Goal: Task Accomplishment & Management: Complete application form

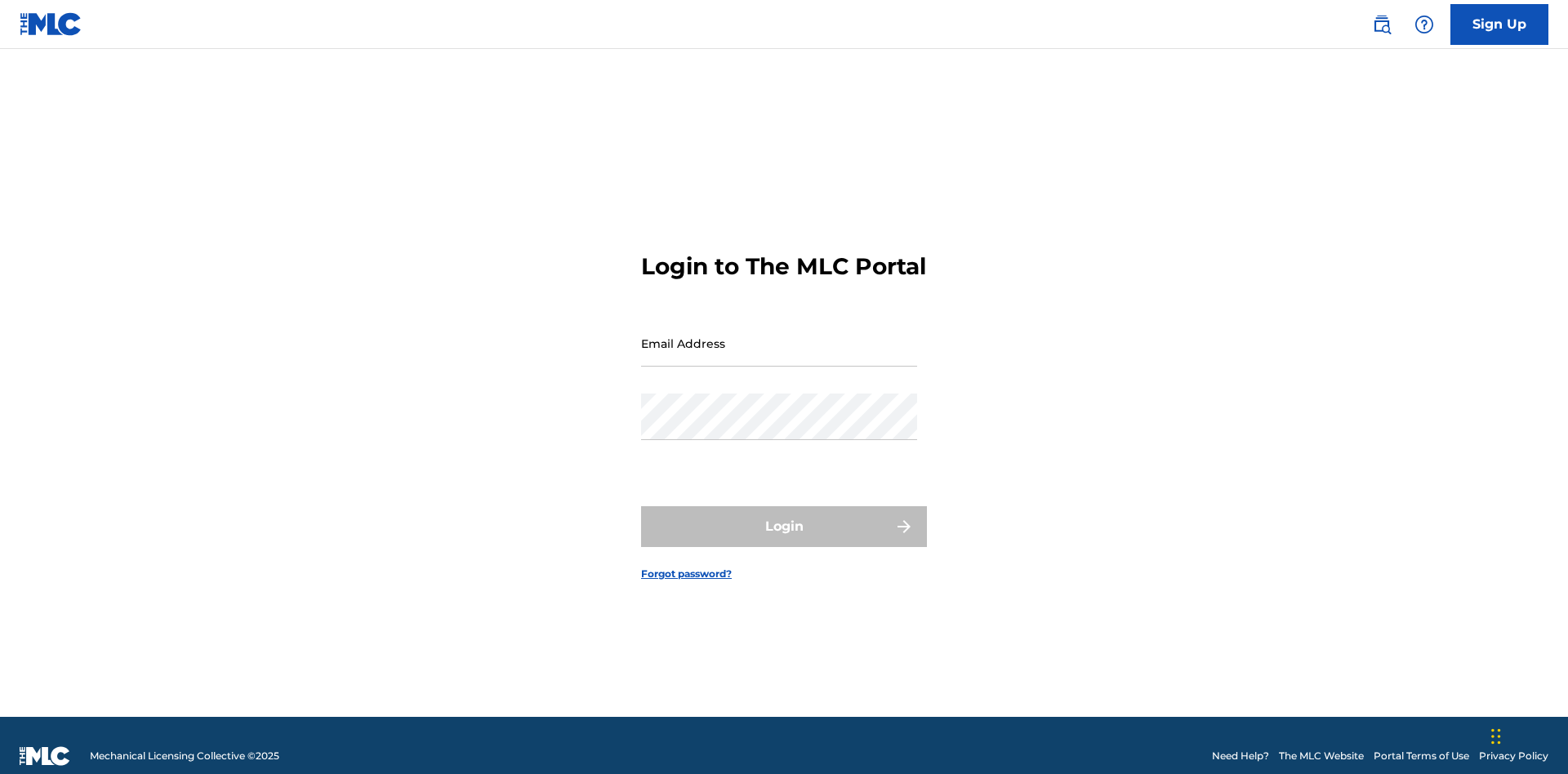
scroll to position [21, 0]
click at [1499, 23] on link "Sign Up" at bounding box center [1500, 24] width 98 height 41
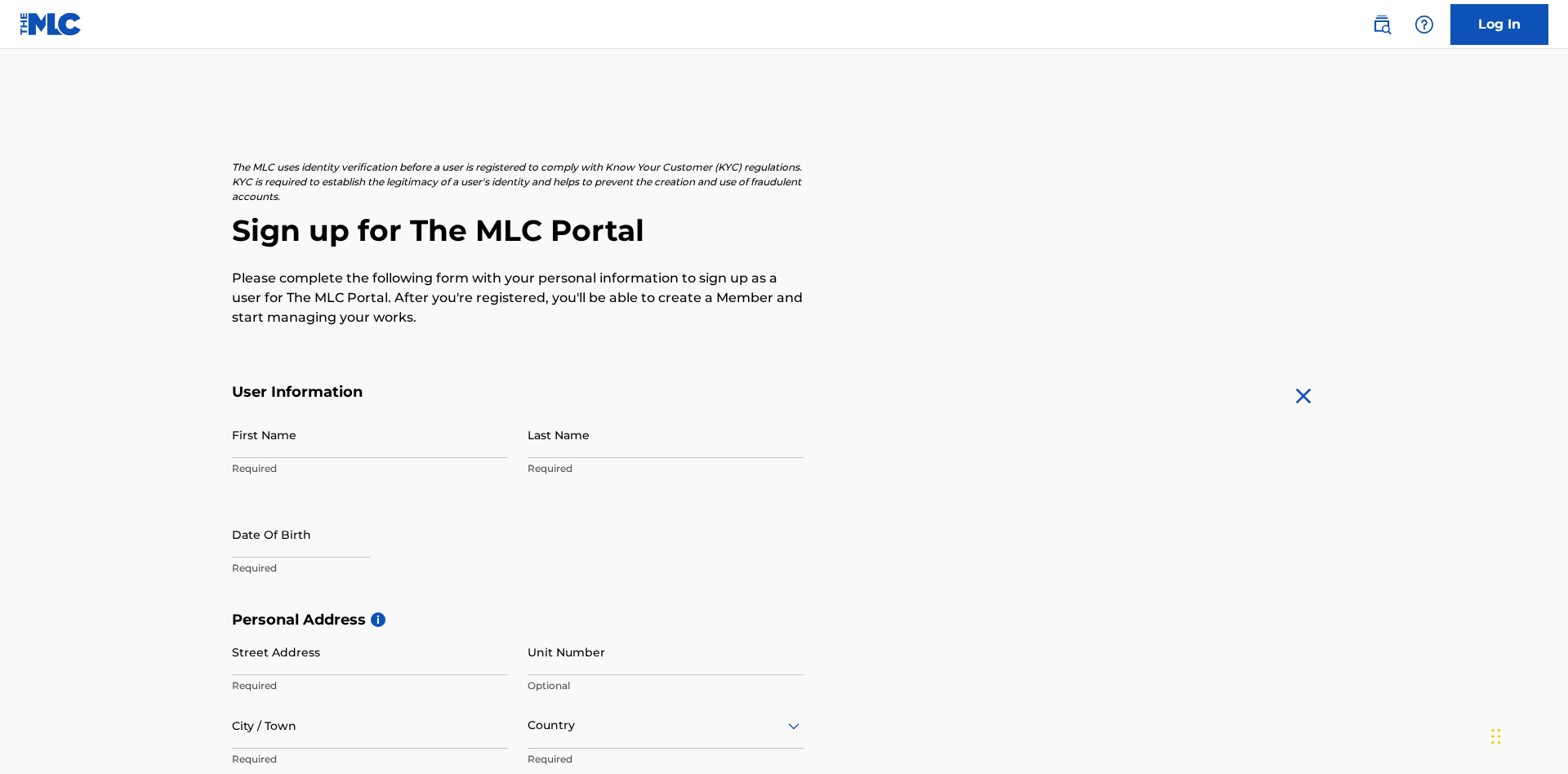
scroll to position [312, 0]
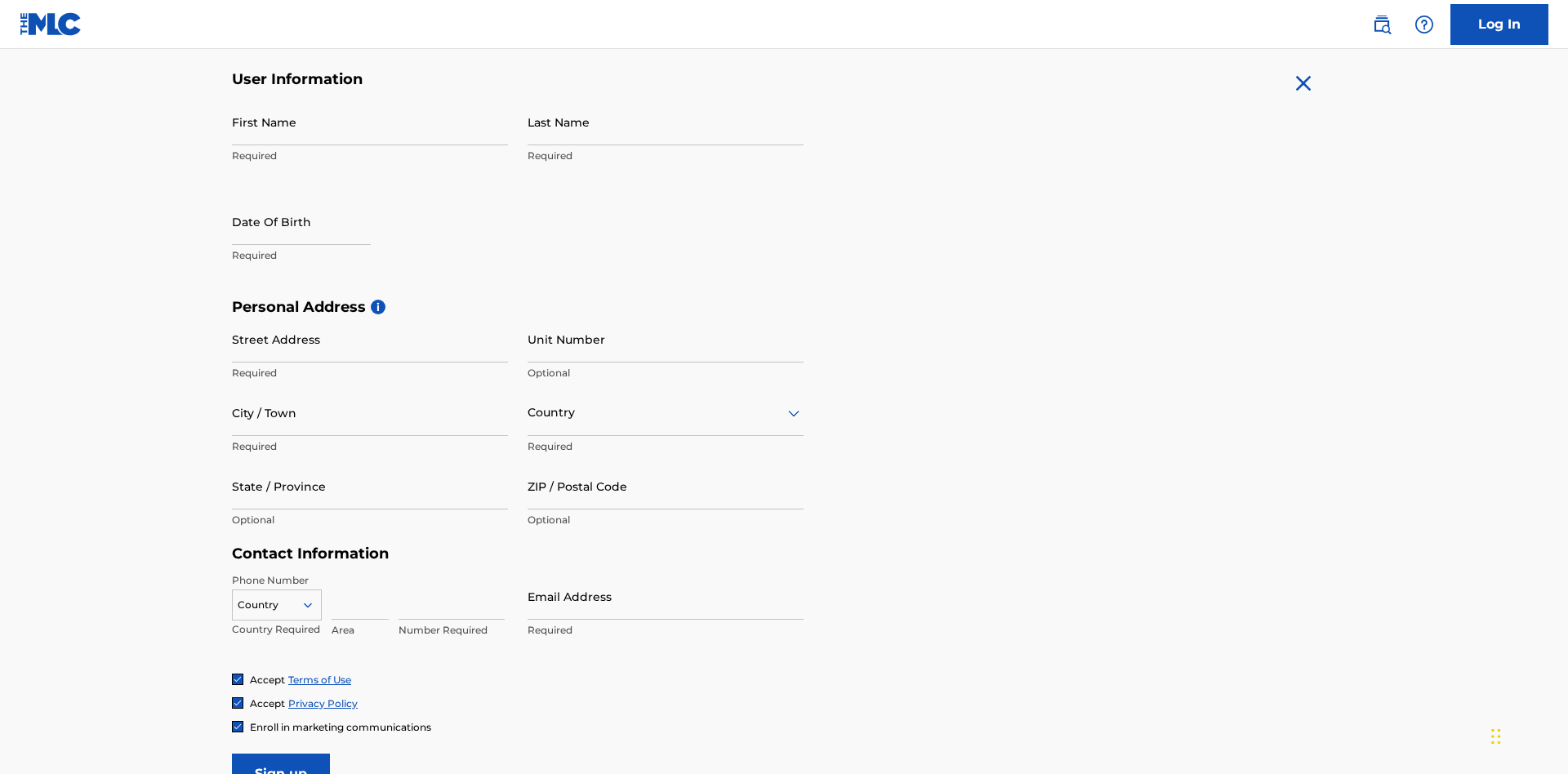
click at [370, 122] on input "First Name" at bounding box center [369, 122] width 276 height 47
type input "Krystal"
click at [666, 122] on input "Last Name" at bounding box center [665, 122] width 276 height 47
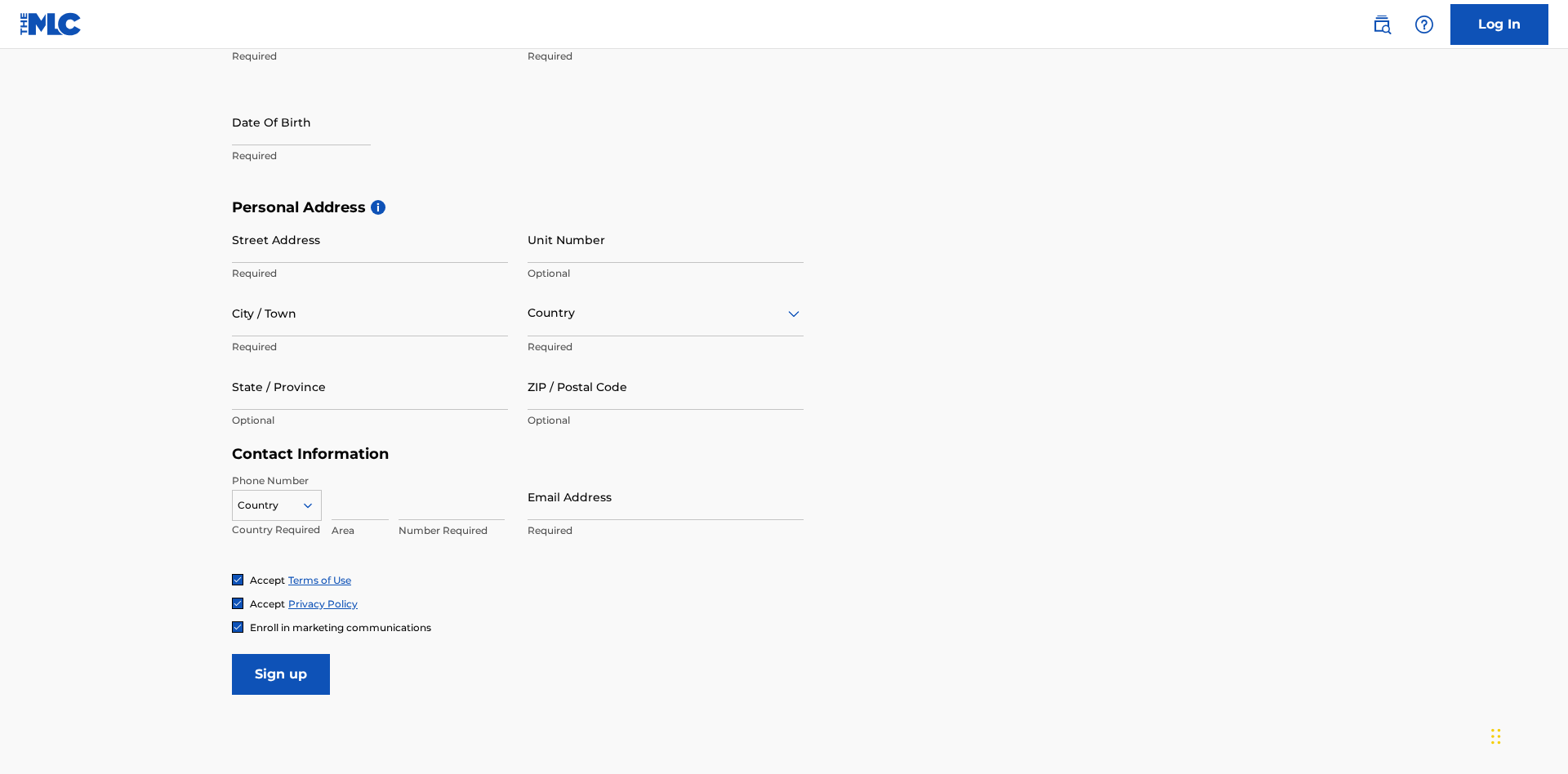
type input "Ribble"
click at [314, 123] on input "text" at bounding box center [301, 122] width 139 height 47
select select "7"
select select "2025"
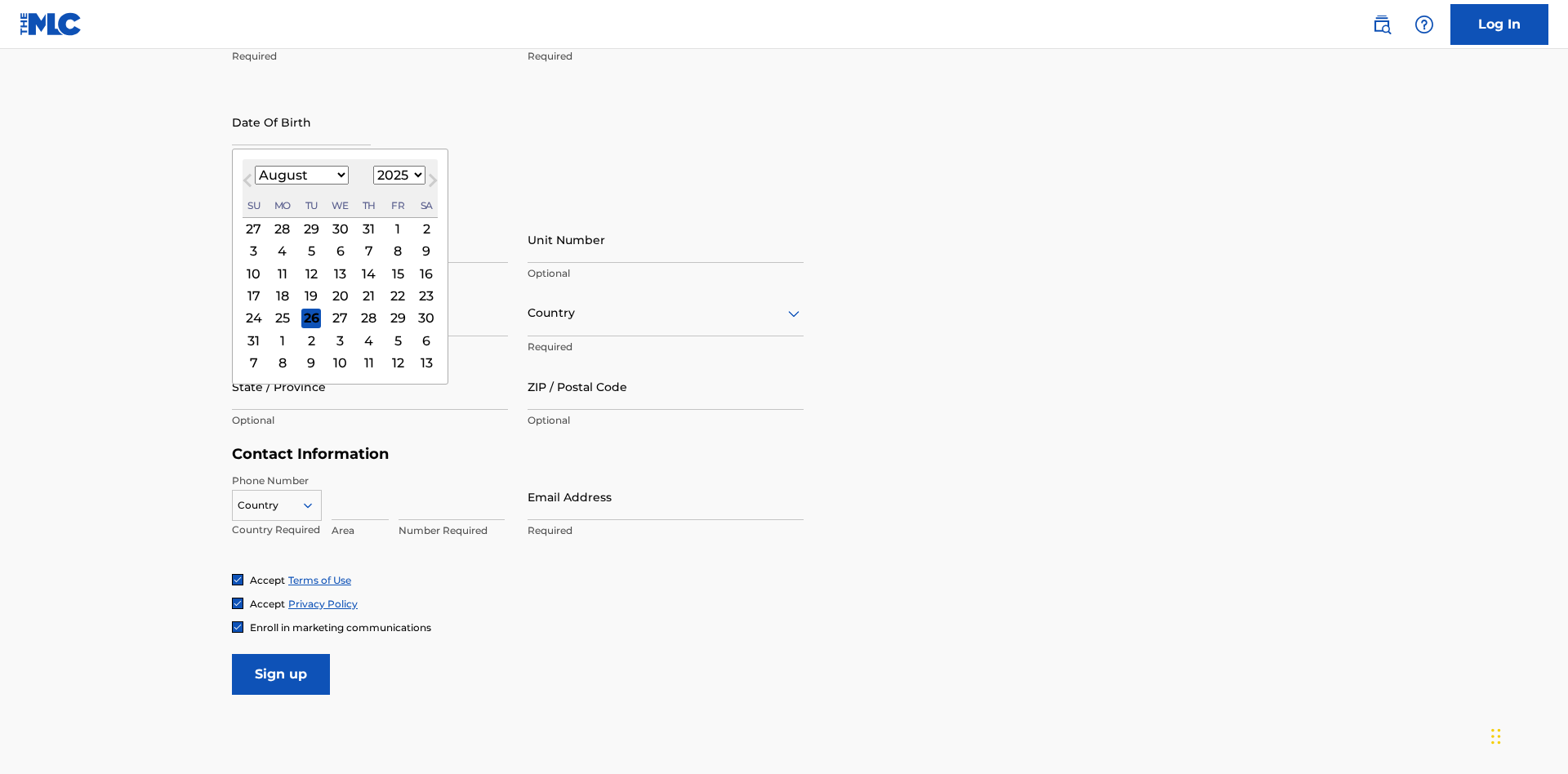
click at [301, 175] on select "January February March April May June July August September October November De…" at bounding box center [302, 175] width 94 height 19
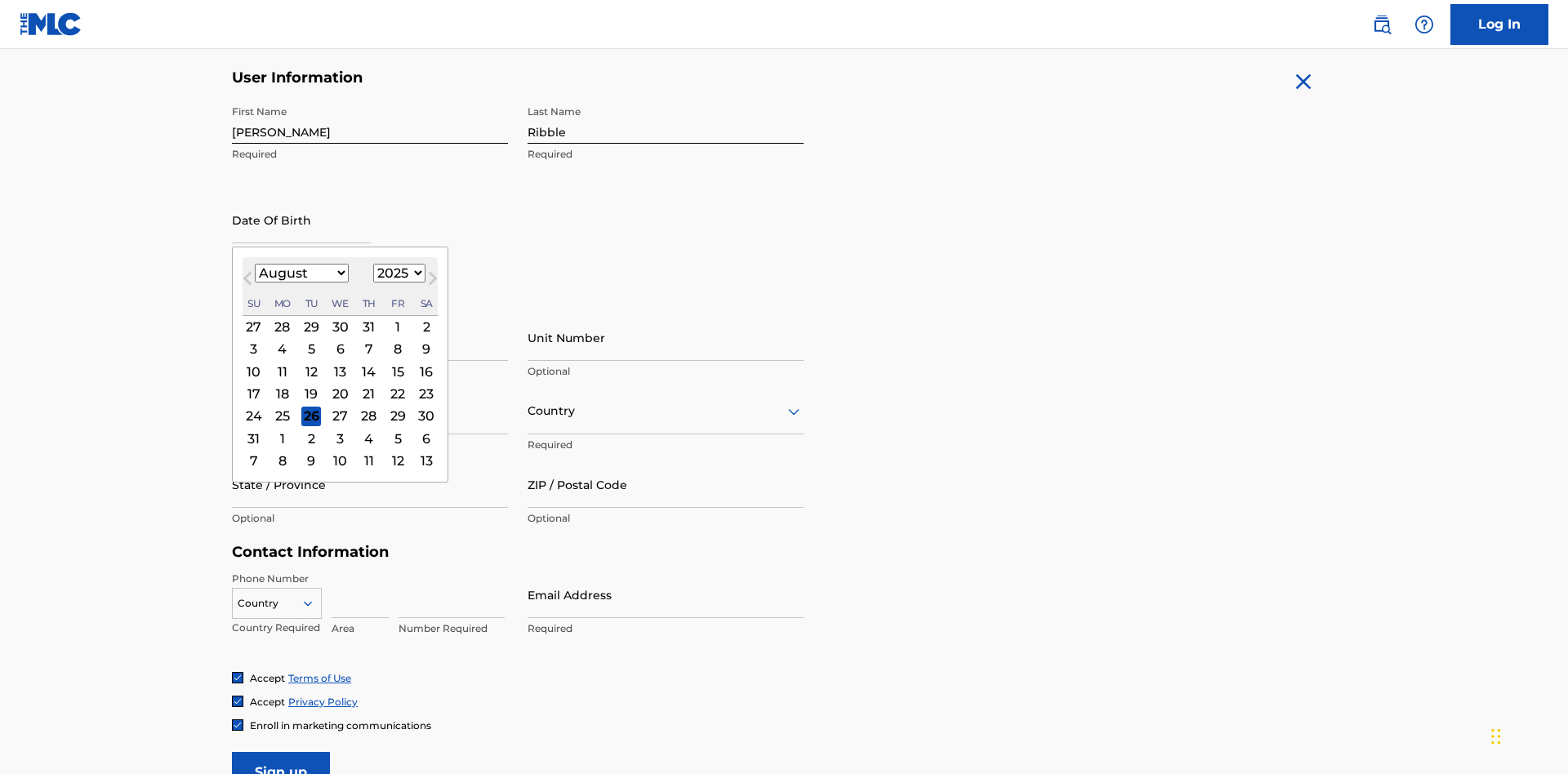
select select "0"
click at [397, 272] on select "1900 1901 1902 1903 1904 1905 1906 1907 1908 1909 1910 1911 1912 1913 1914 1915…" at bounding box center [399, 273] width 52 height 19
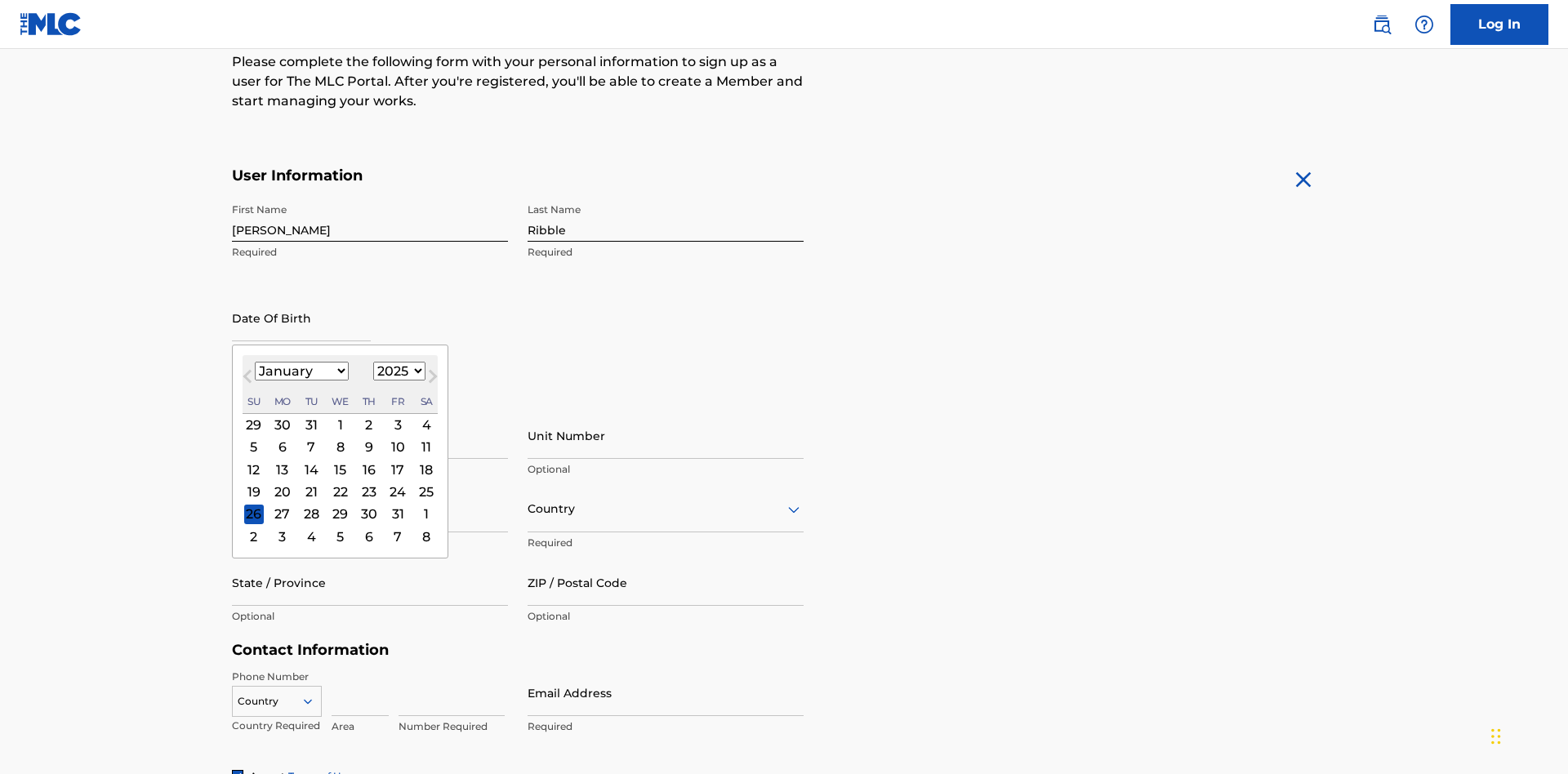
select select "1985"
click at [397, 371] on select "1900 1901 1902 1903 1904 1905 1906 1907 1908 1909 1910 1911 1912 1913 1914 1915…" at bounding box center [399, 371] width 52 height 19
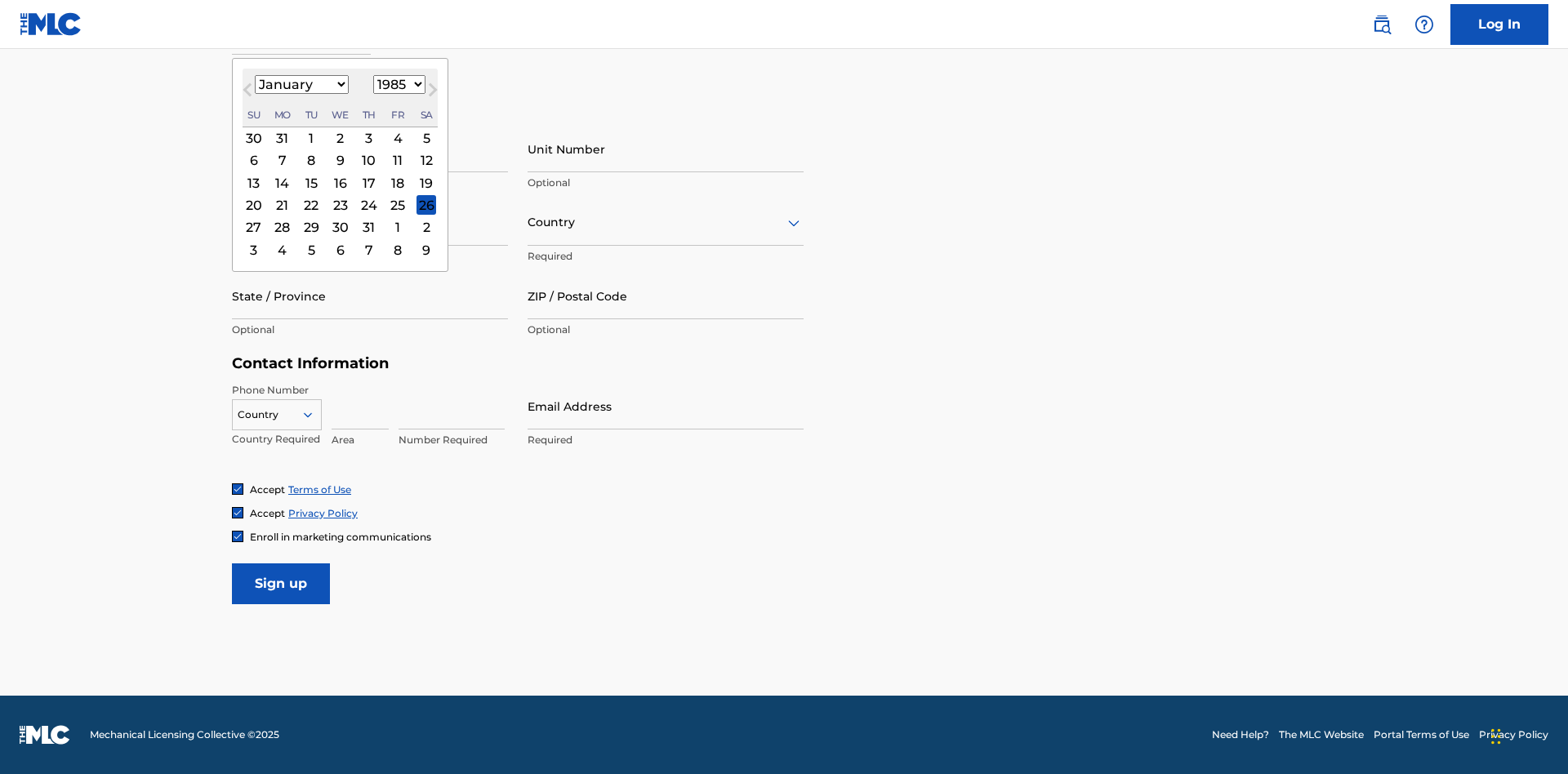
click at [310, 160] on div "8" at bounding box center [312, 161] width 20 height 20
type input "January 8 1985"
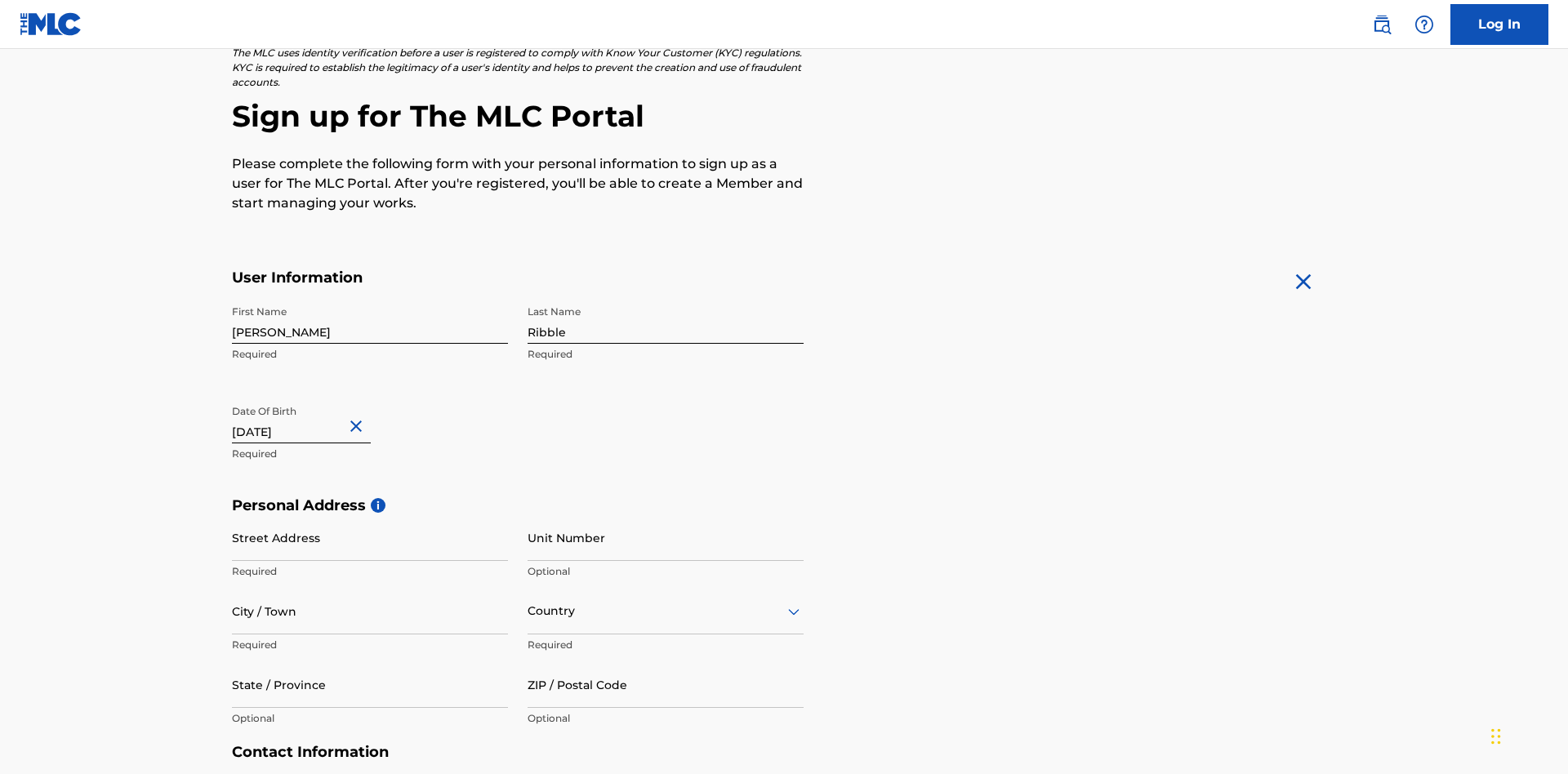
scroll to position [503, 0]
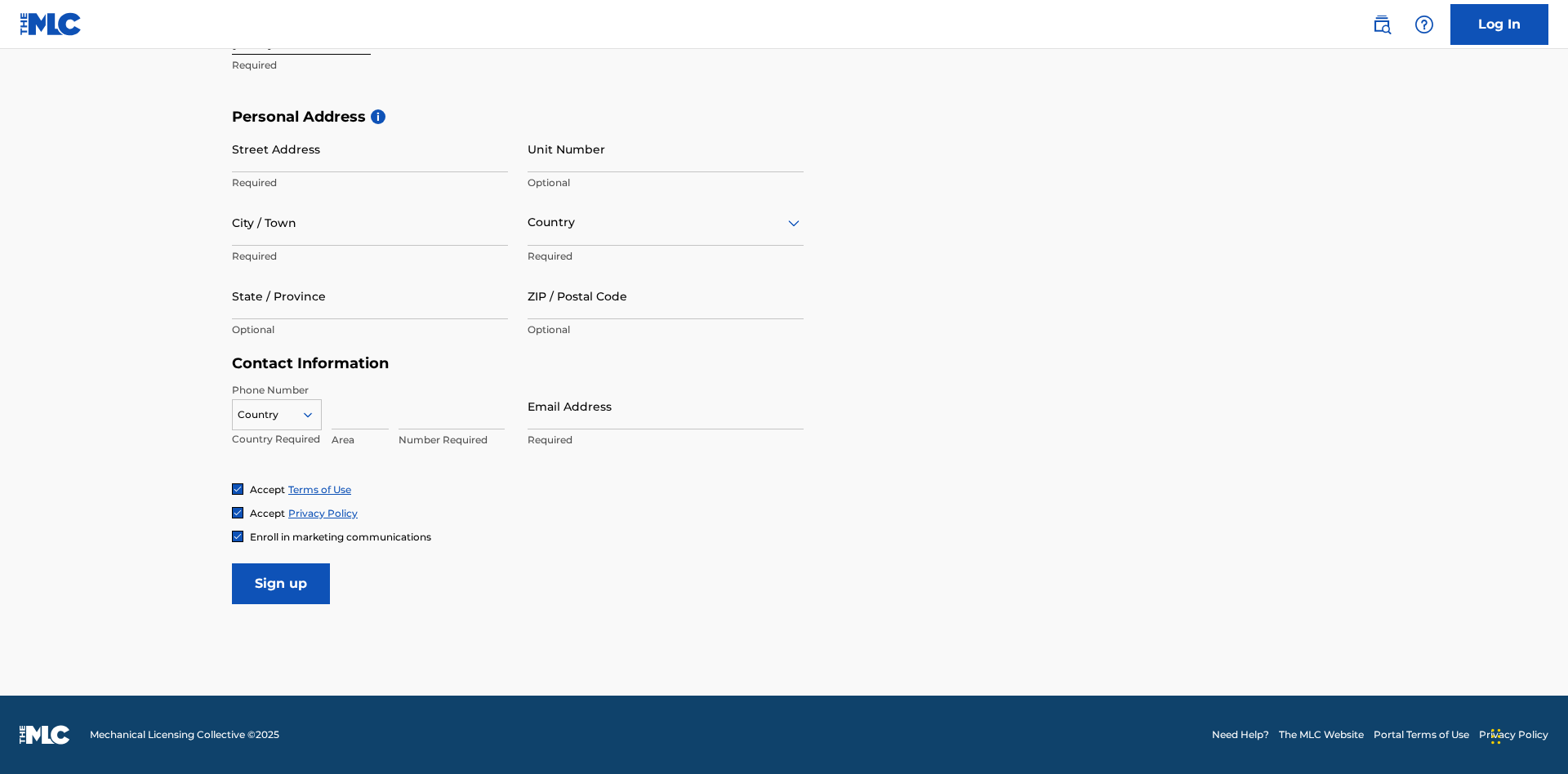
click at [370, 148] on input "Street Address" at bounding box center [369, 149] width 276 height 47
type input "9909 Elks Run Rd"
click at [370, 222] on input "City / Town" at bounding box center [369, 222] width 276 height 47
type input "Roseville"
click at [528, 222] on input "text" at bounding box center [529, 222] width 3 height 17
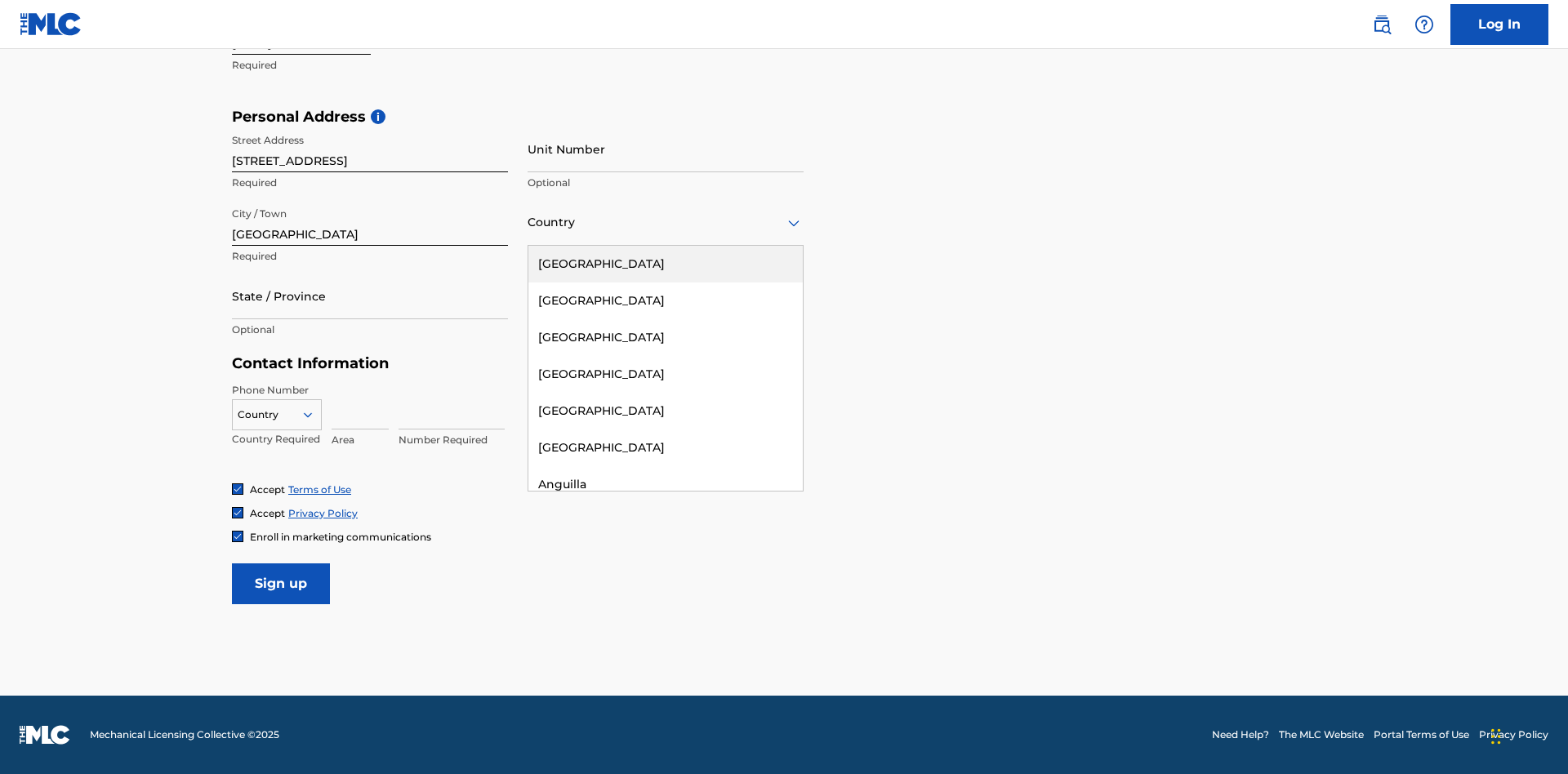
click at [666, 264] on div "United States" at bounding box center [665, 264] width 274 height 37
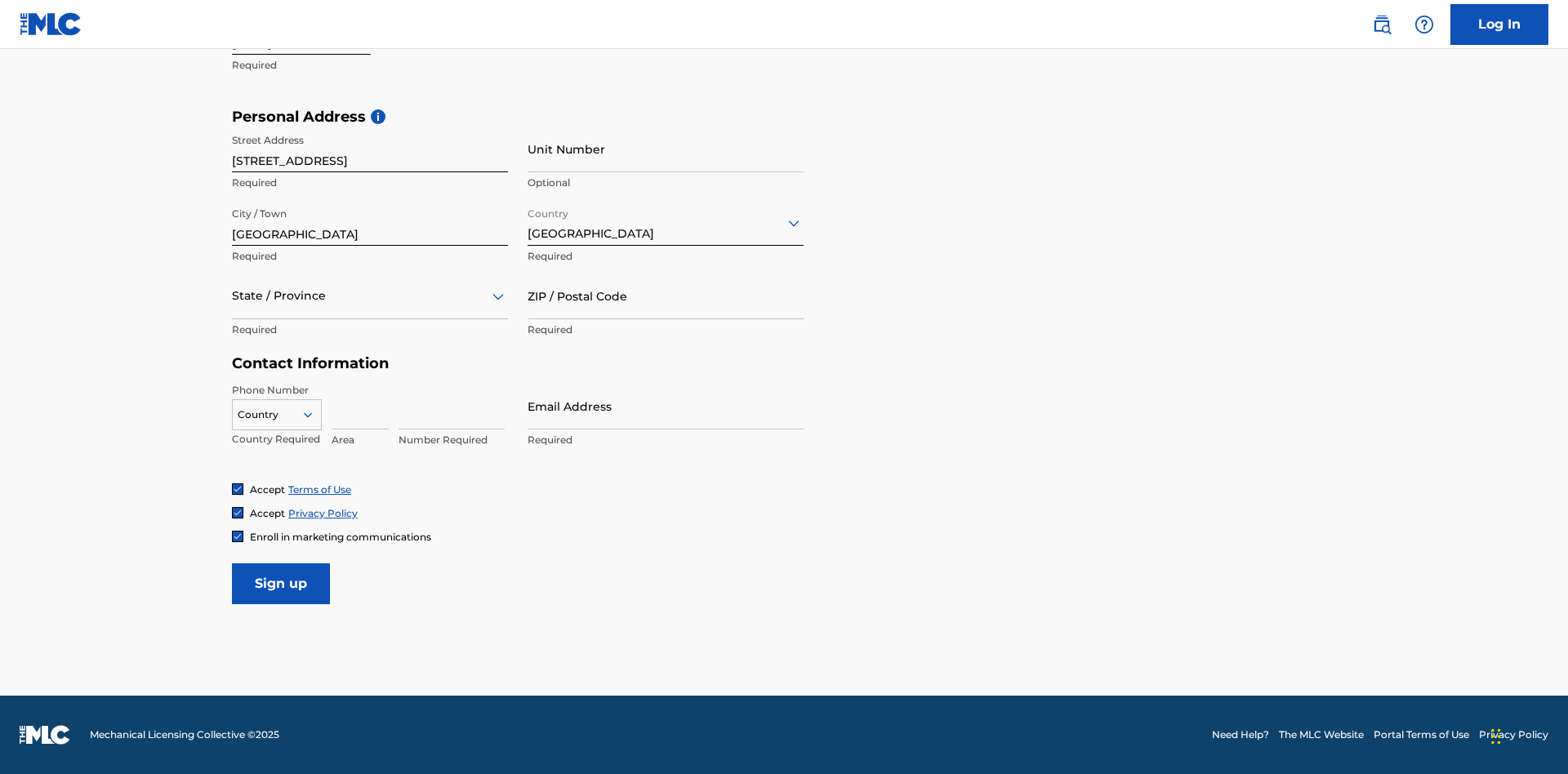
click at [370, 296] on div at bounding box center [369, 296] width 276 height 21
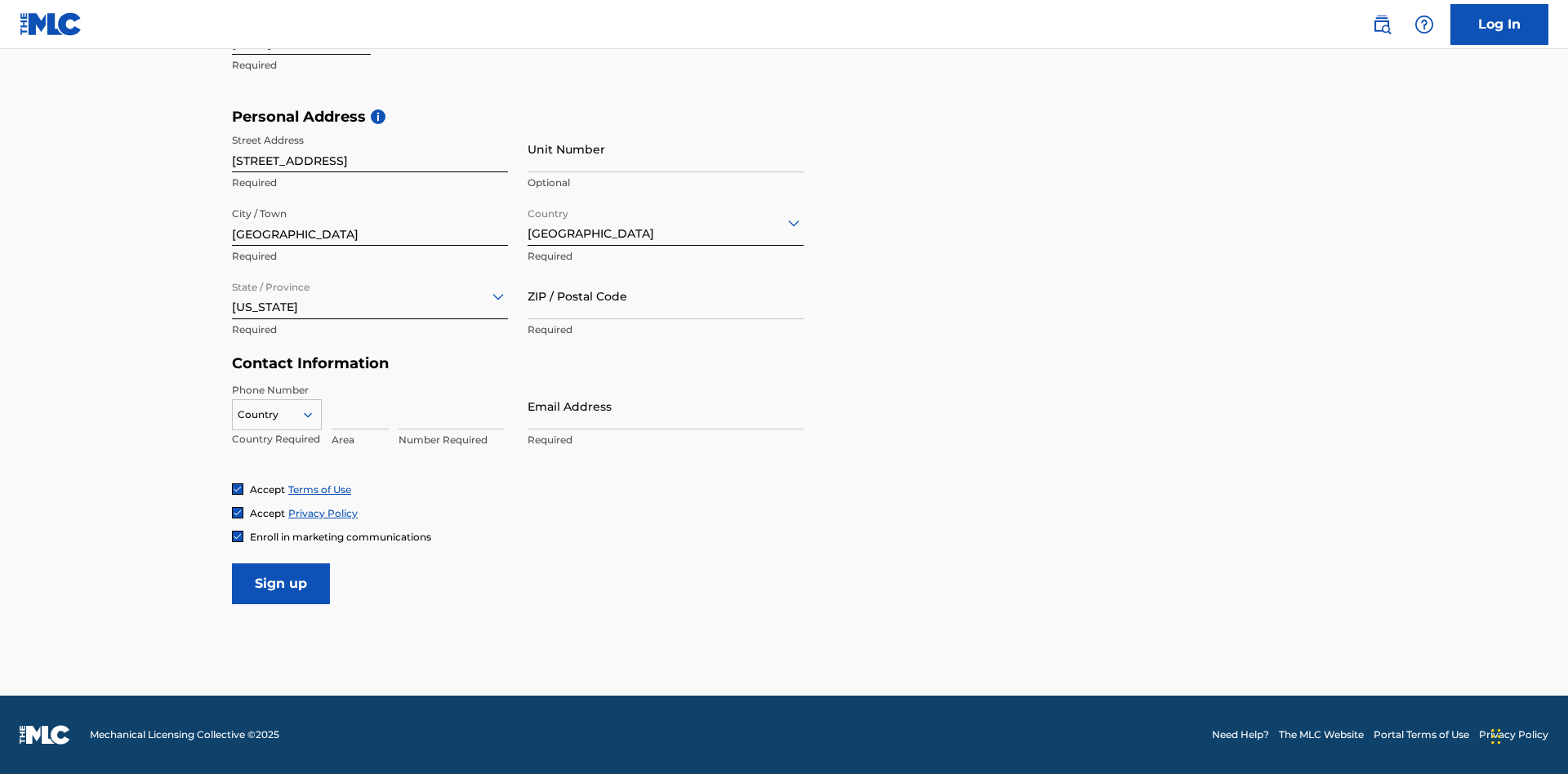
click at [666, 296] on input "ZIP / Postal Code" at bounding box center [665, 296] width 276 height 47
type input "43777"
click at [314, 414] on icon at bounding box center [308, 415] width 15 height 15
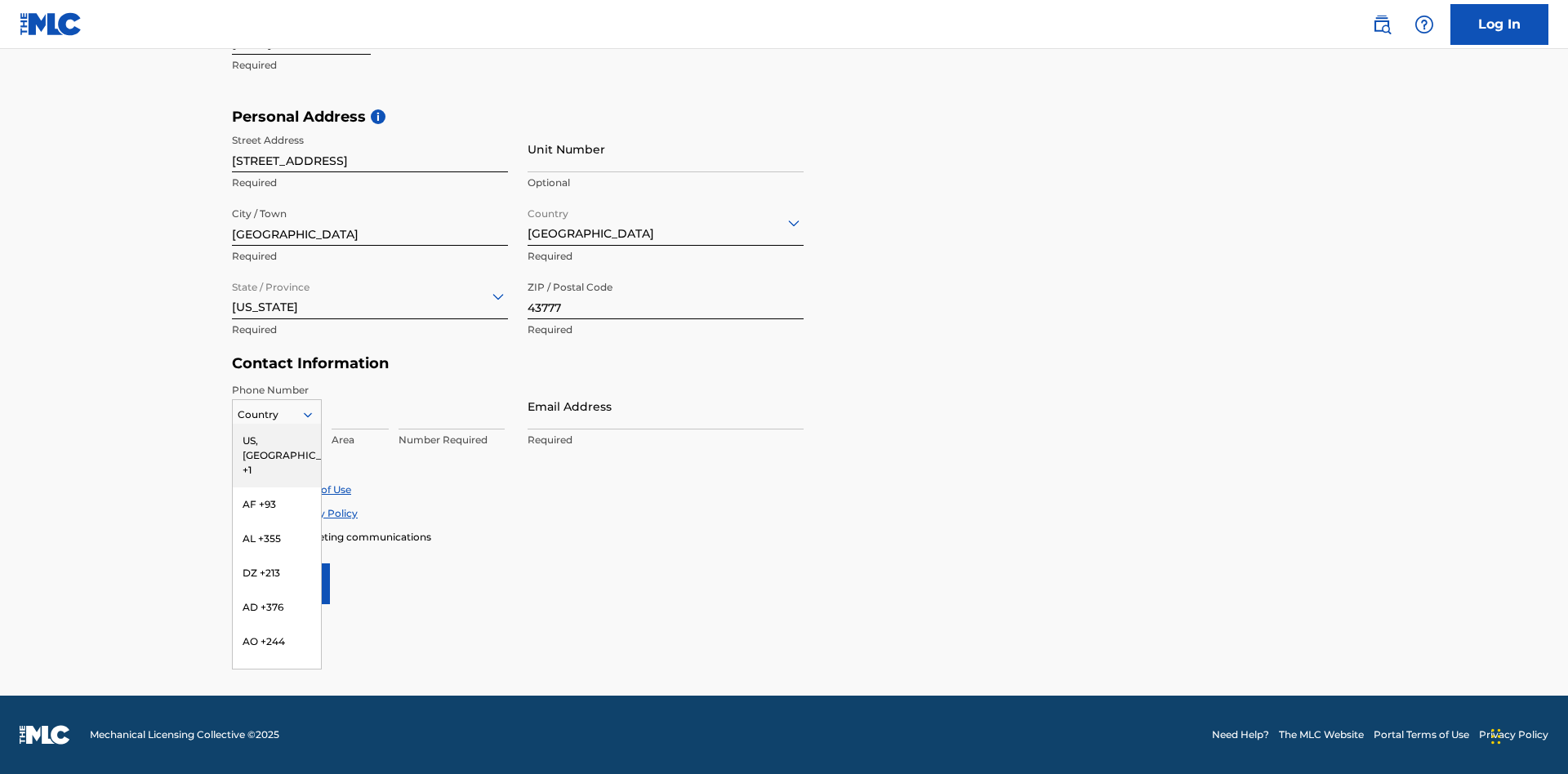
click at [277, 440] on div "US, CA +1" at bounding box center [277, 456] width 88 height 63
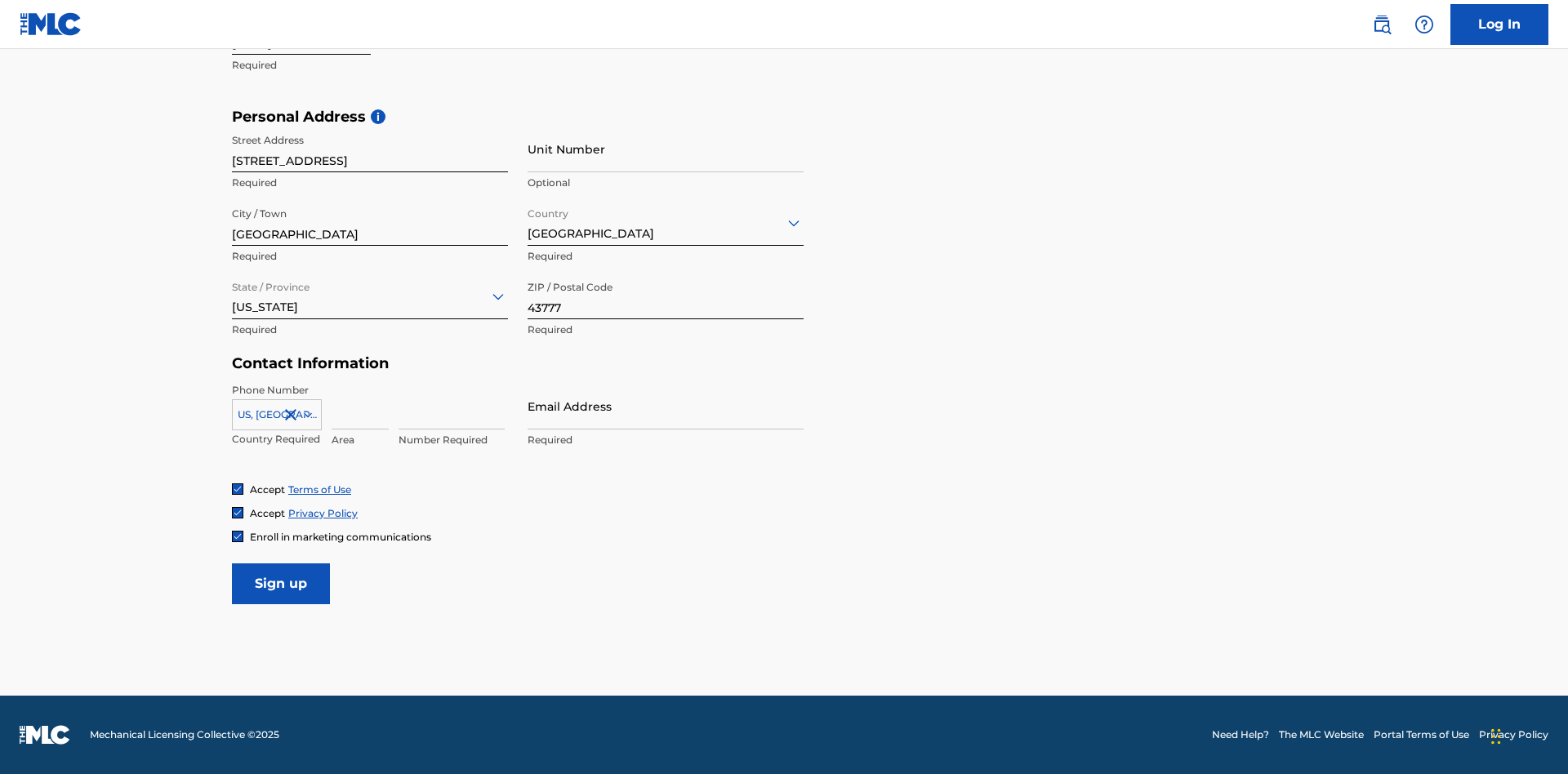
click at [360, 406] on input at bounding box center [360, 407] width 57 height 47
type input "740"
click at [452, 406] on input at bounding box center [451, 407] width 106 height 47
type input "8086351"
click at [666, 406] on input "Email Address" at bounding box center [665, 407] width 276 height 47
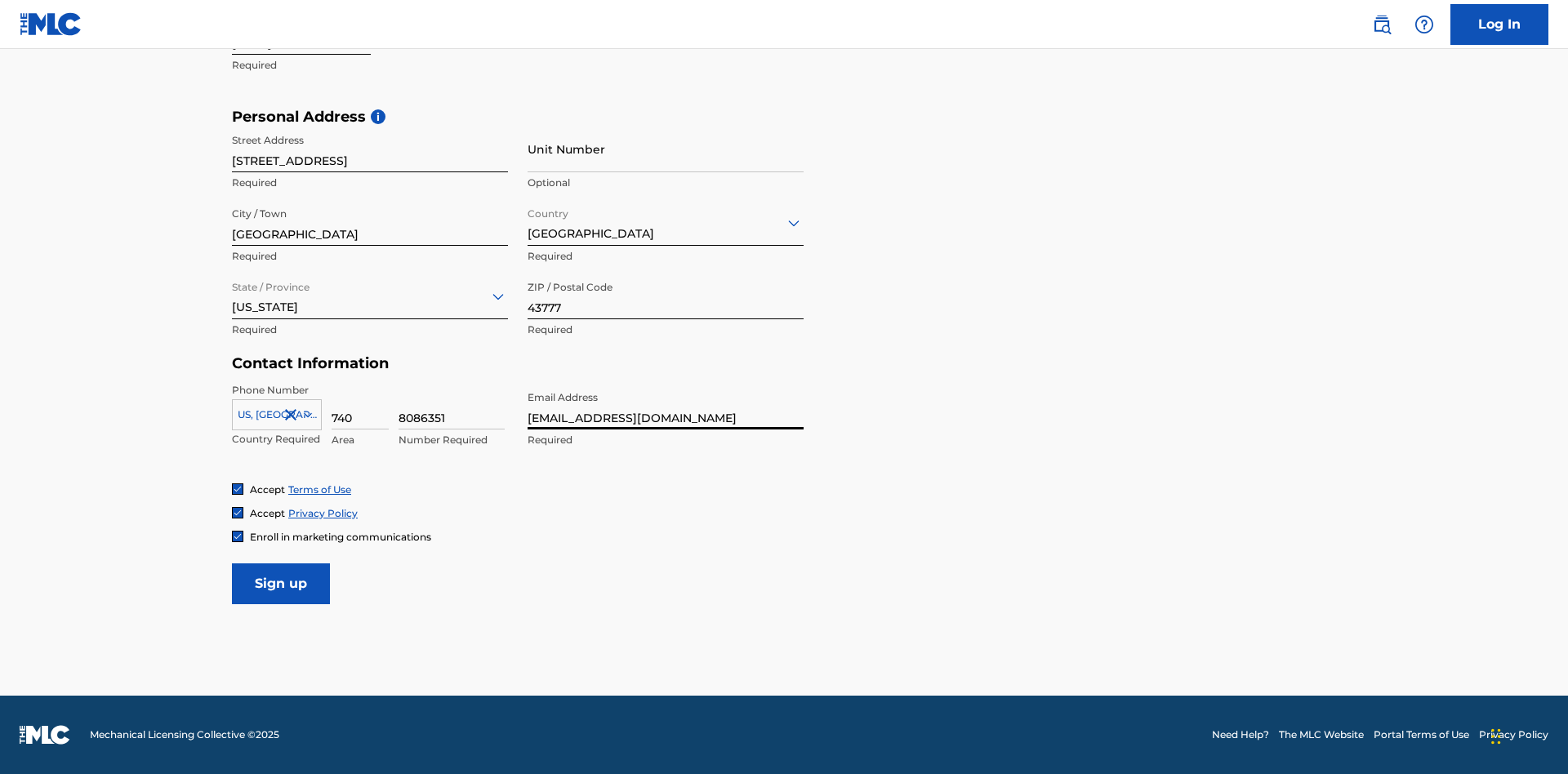
scroll to position [0, 40]
type input "354f053a-d83a-4d10-923c-4602e1823123@mailslurp.biz"
click at [281, 583] on input "Sign up" at bounding box center [281, 583] width 98 height 41
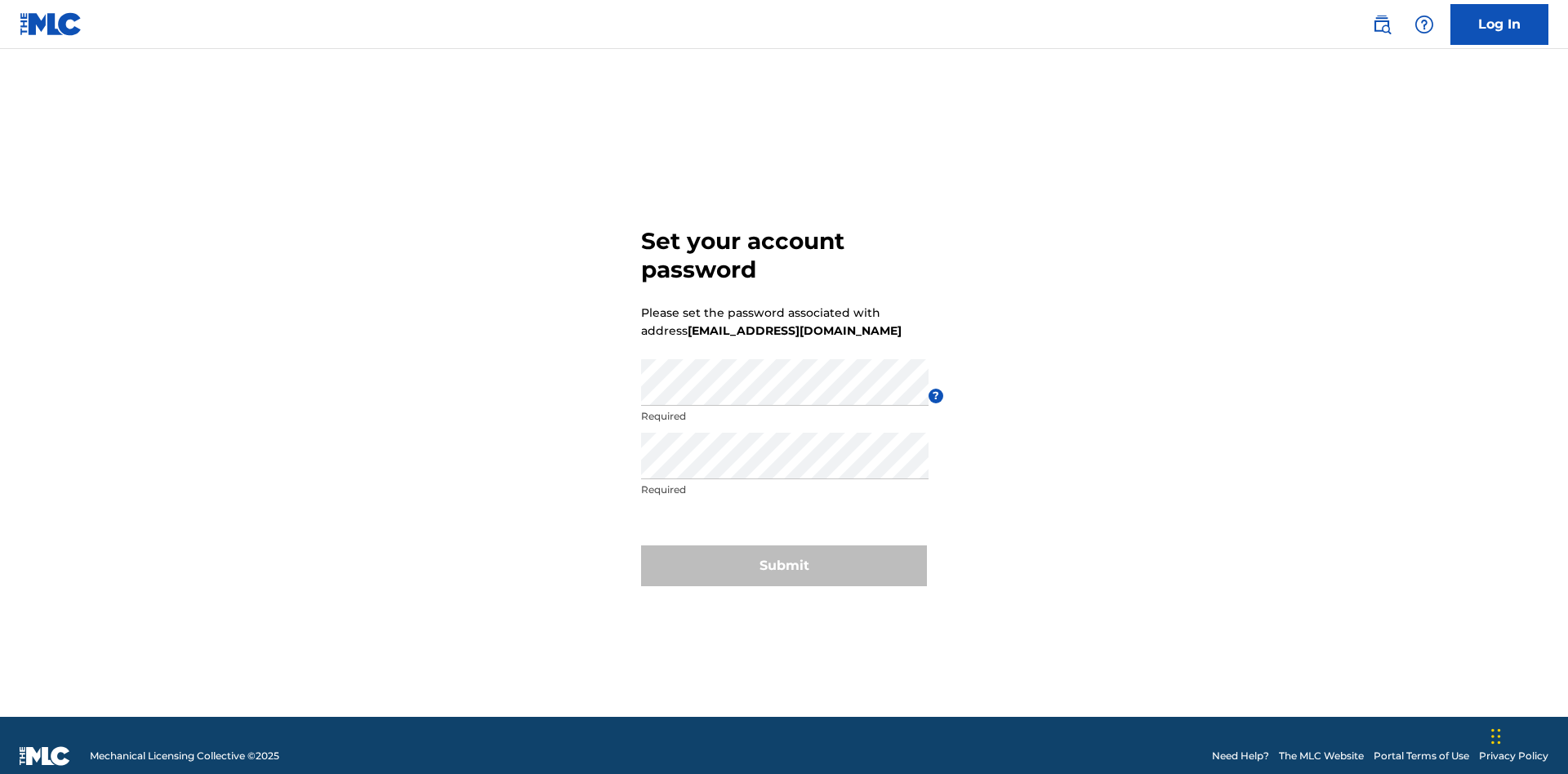
scroll to position [21, 0]
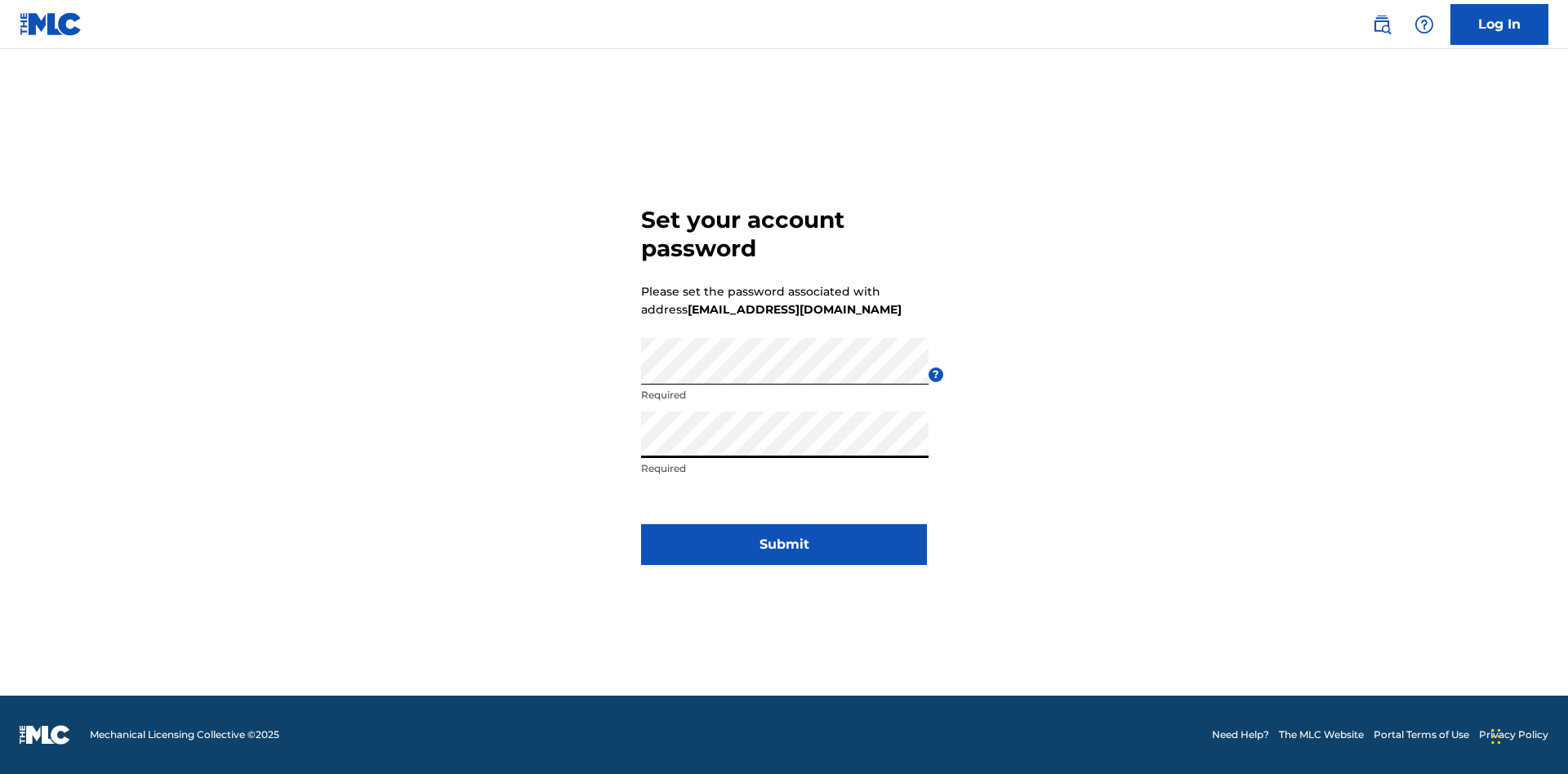
click at [784, 554] on button "Submit" at bounding box center [783, 544] width 286 height 41
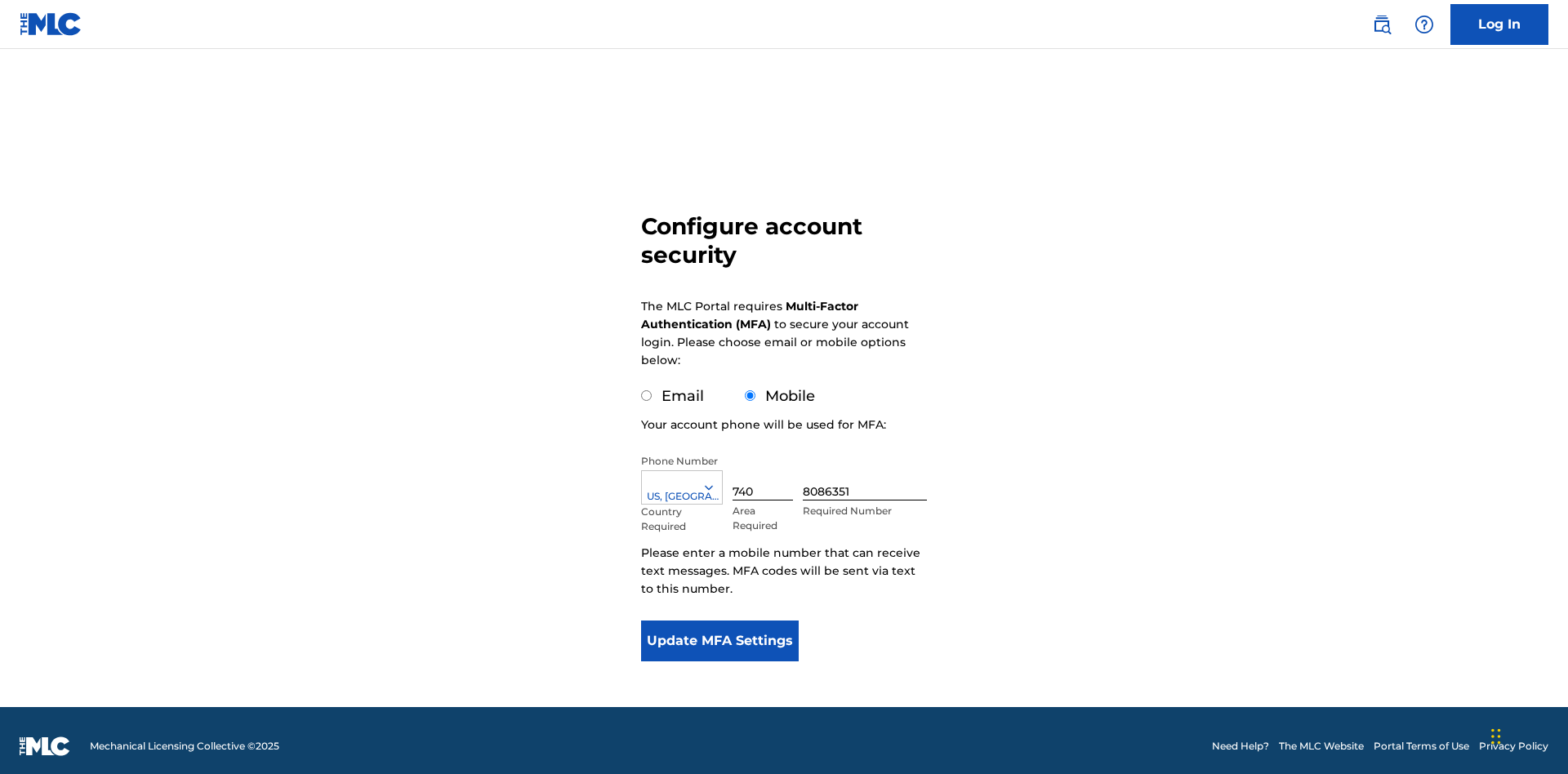
scroll to position [17, 0]
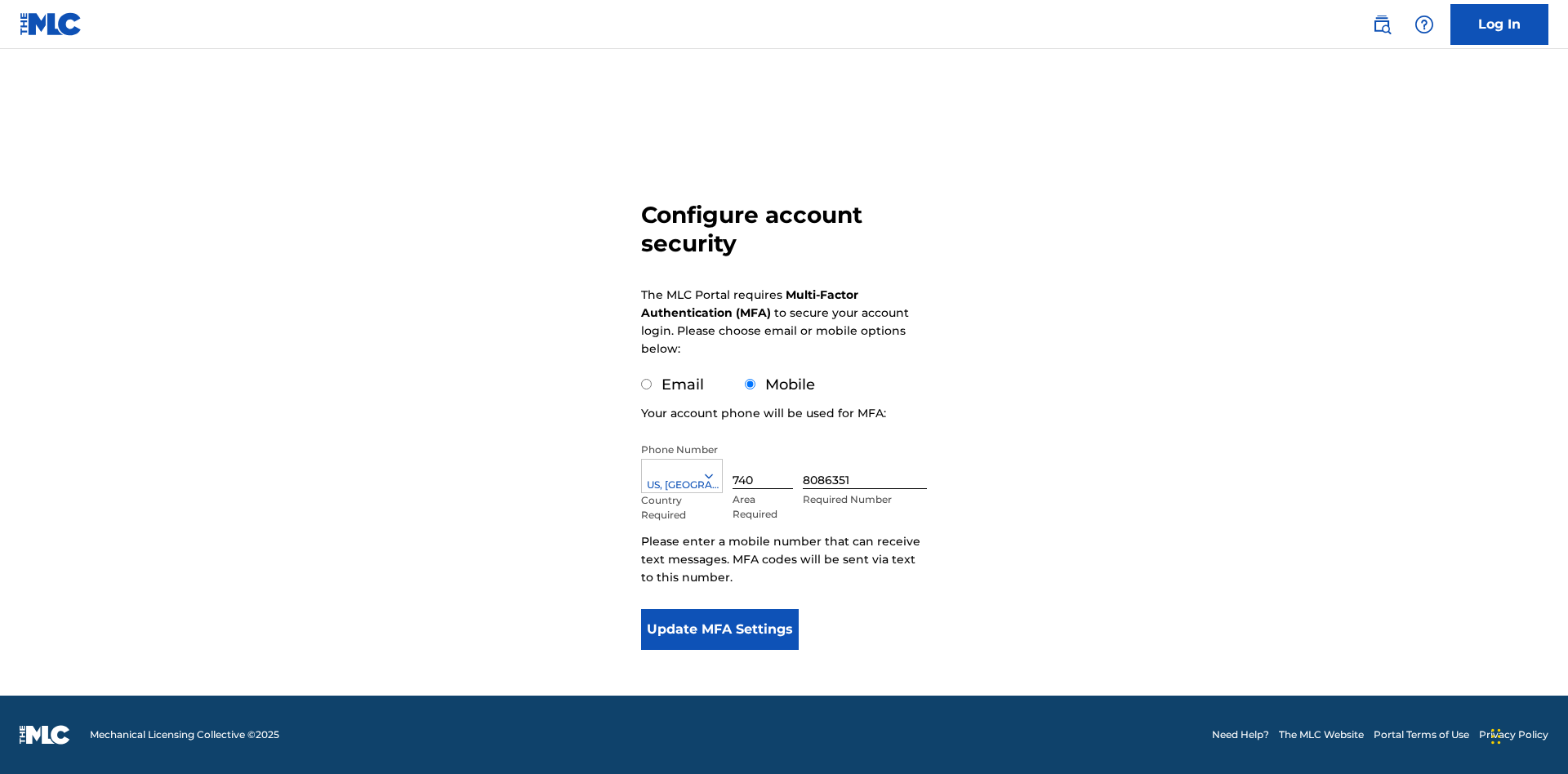
click at [751, 385] on input "Mobile" at bounding box center [750, 384] width 11 height 11
click at [716, 476] on icon at bounding box center [709, 477] width 15 height 15
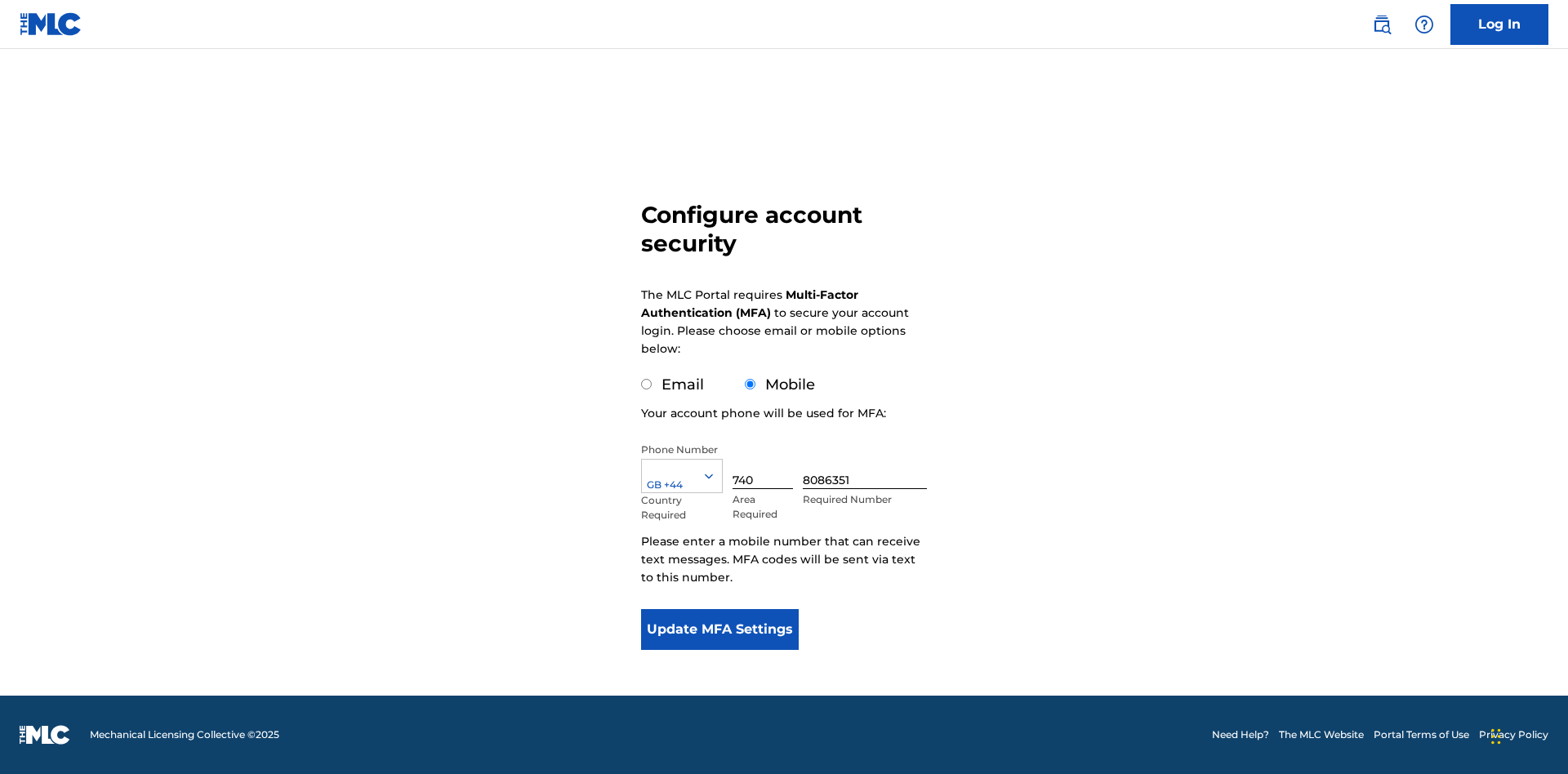
click at [766, 466] on input "740" at bounding box center [762, 466] width 61 height 47
type input "740"
click at [868, 466] on input "8086351" at bounding box center [864, 466] width 124 height 47
type input "1252166"
click at [719, 630] on button "Update MFA Settings" at bounding box center [719, 629] width 157 height 41
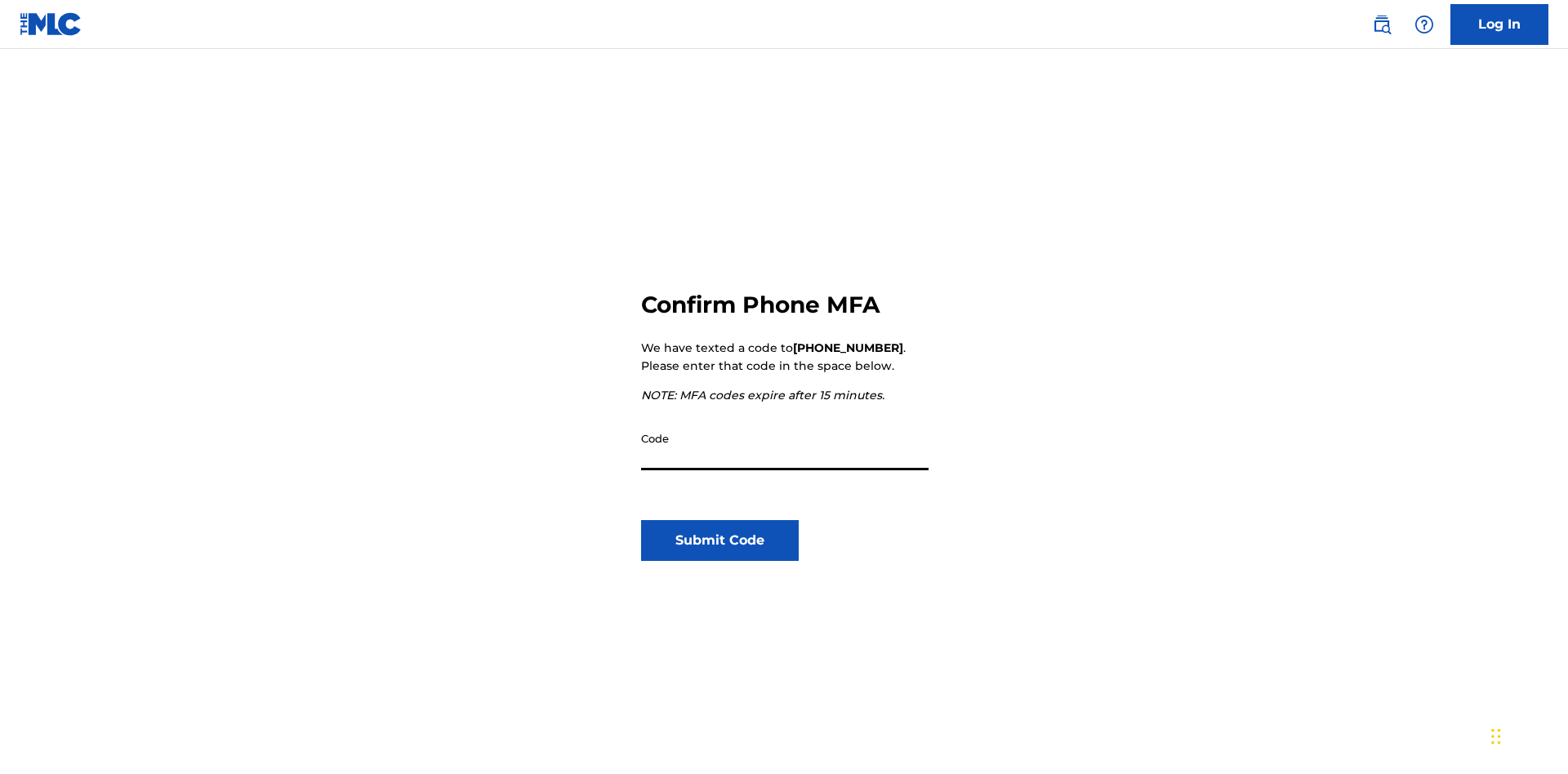
scroll to position [170, 0]
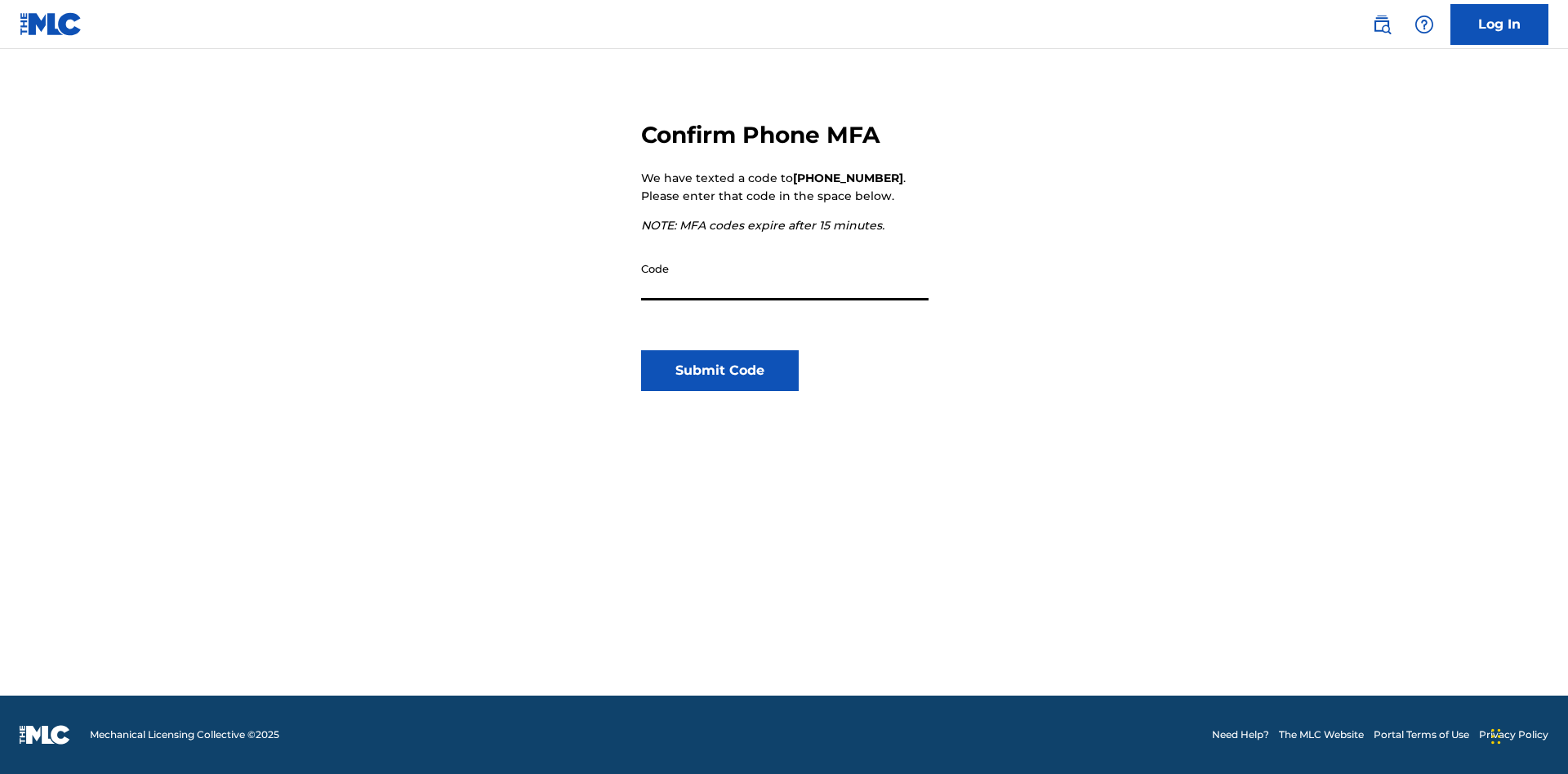
click at [785, 277] on input "Code" at bounding box center [784, 277] width 287 height 47
type input "718626"
click at [719, 371] on button "Submit Code" at bounding box center [719, 370] width 157 height 41
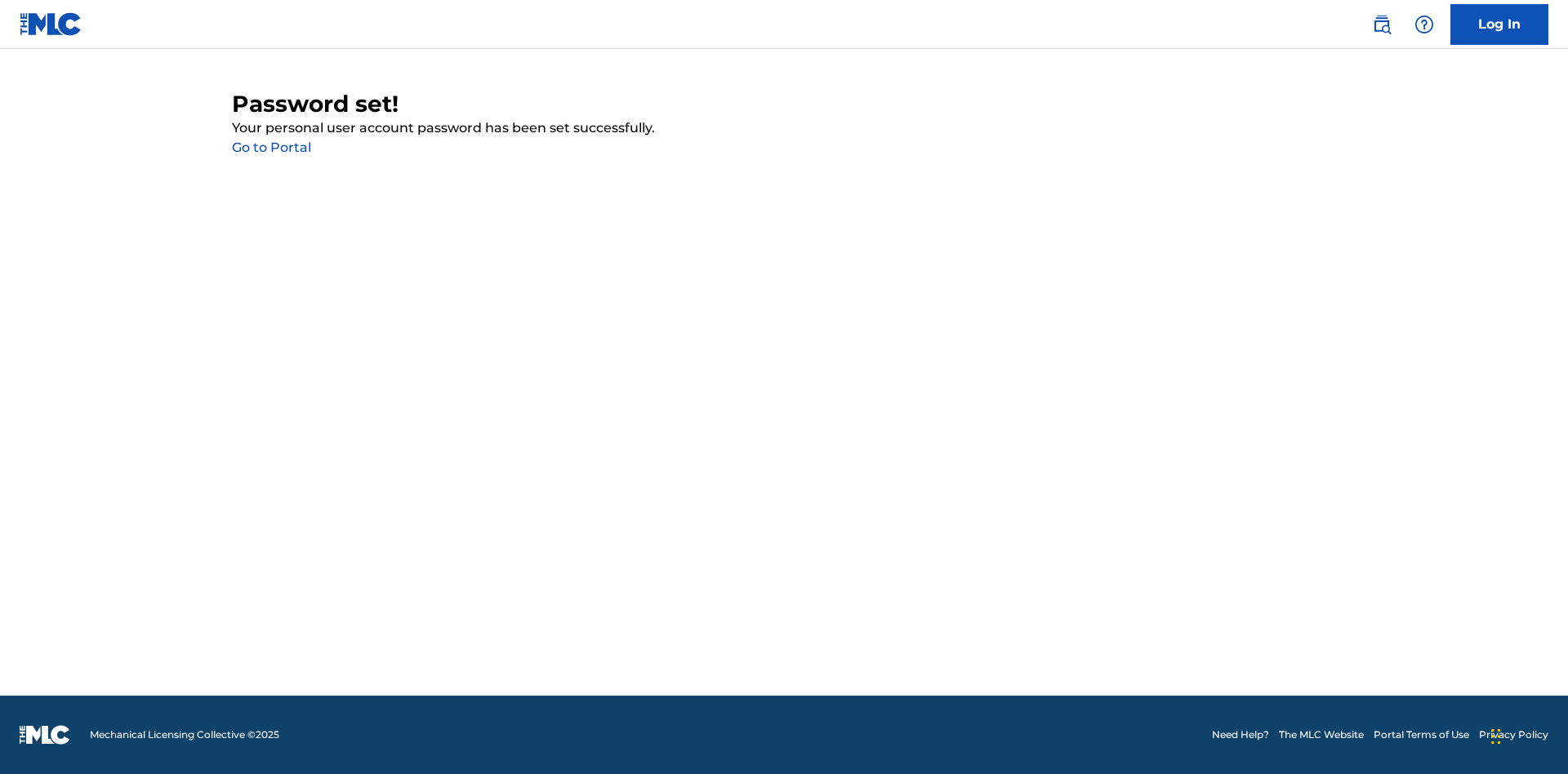
click at [271, 147] on link "Go to Portal" at bounding box center [271, 147] width 79 height 16
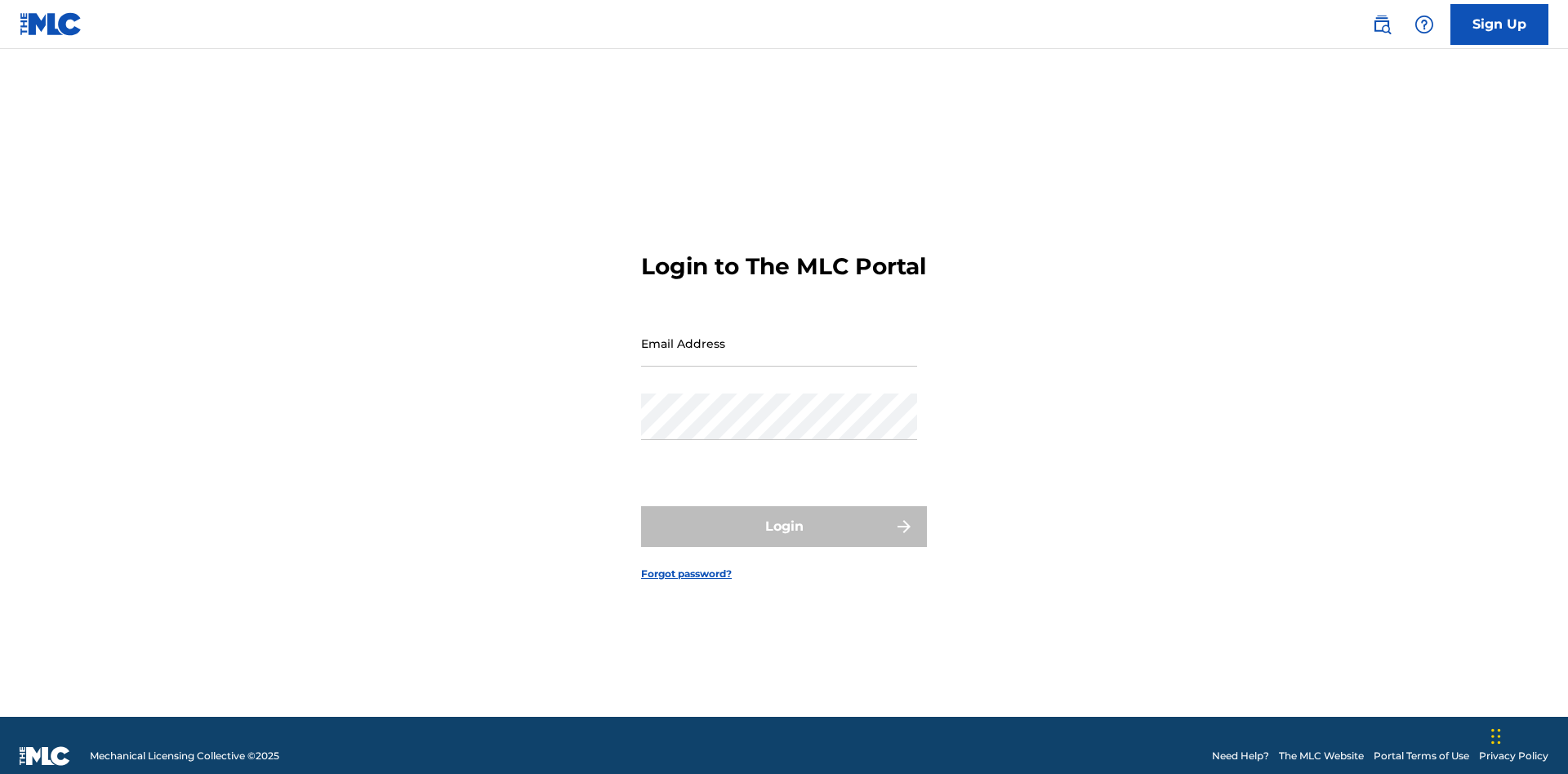
scroll to position [21, 0]
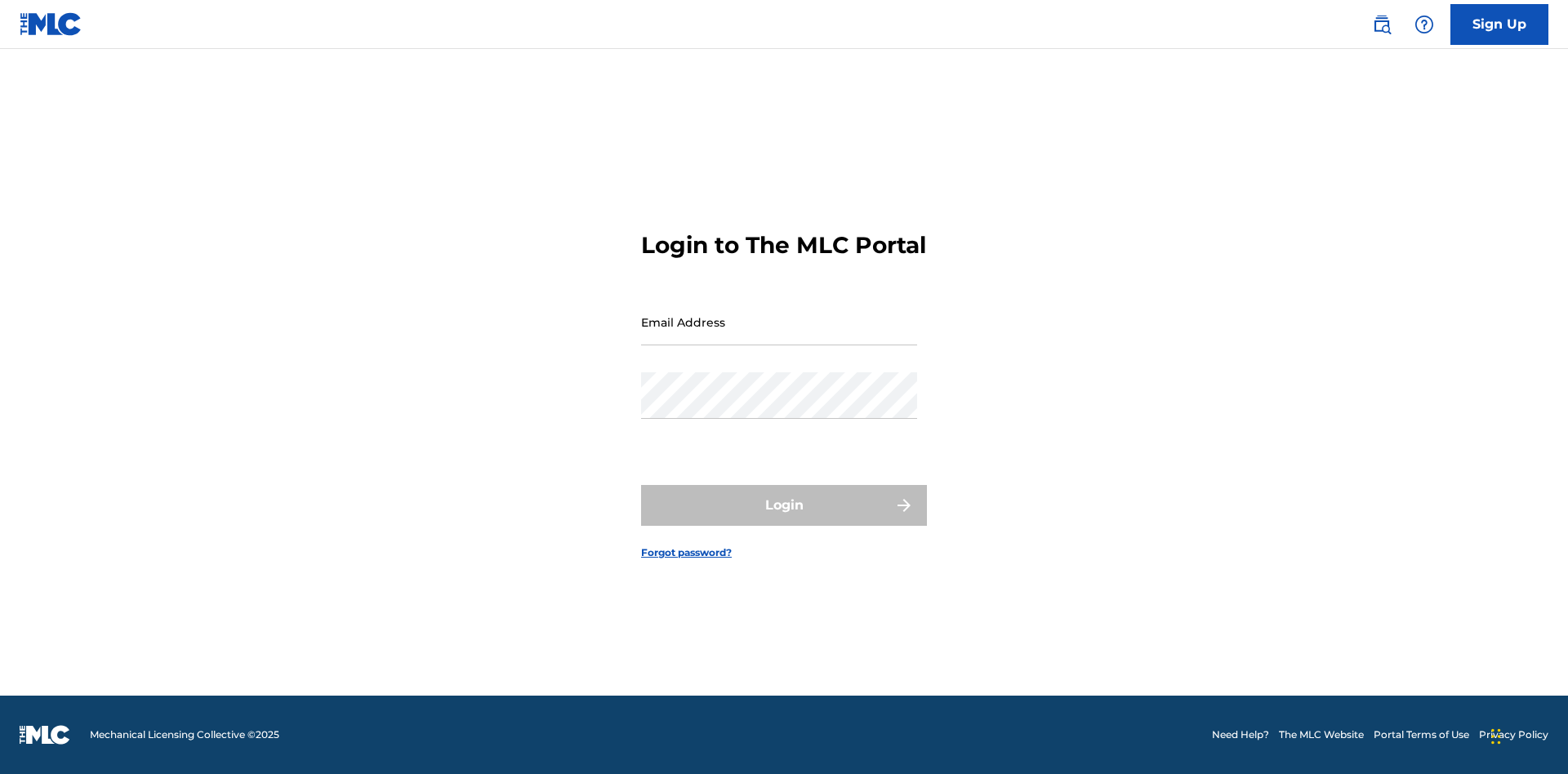
click at [779, 336] on input "Email Address" at bounding box center [778, 322] width 276 height 47
type input "[EMAIL_ADDRESS][DOMAIN_NAME]"
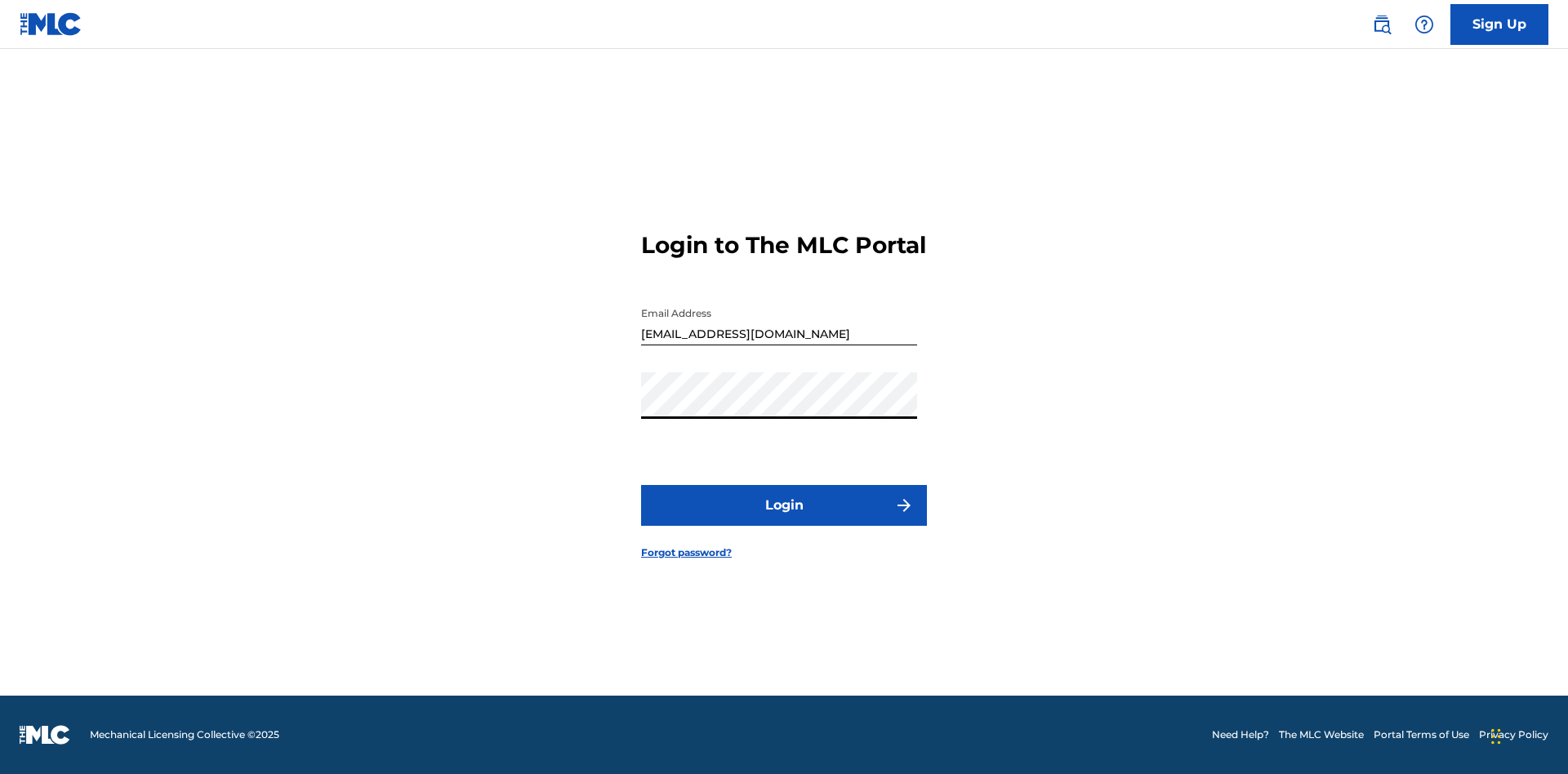
click at [784, 519] on button "Login" at bounding box center [783, 505] width 286 height 41
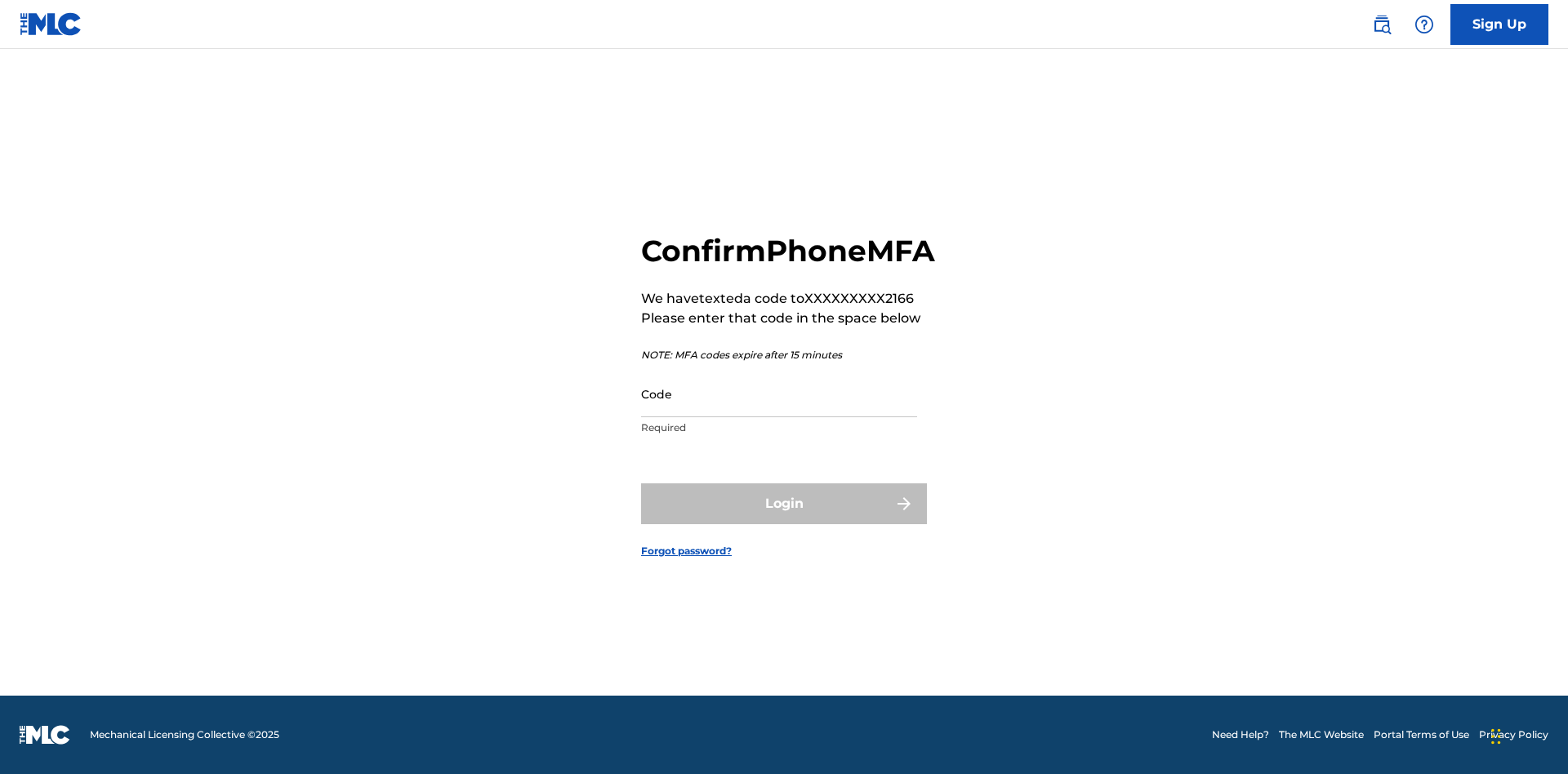
click at [779, 412] on input "Code" at bounding box center [778, 394] width 276 height 47
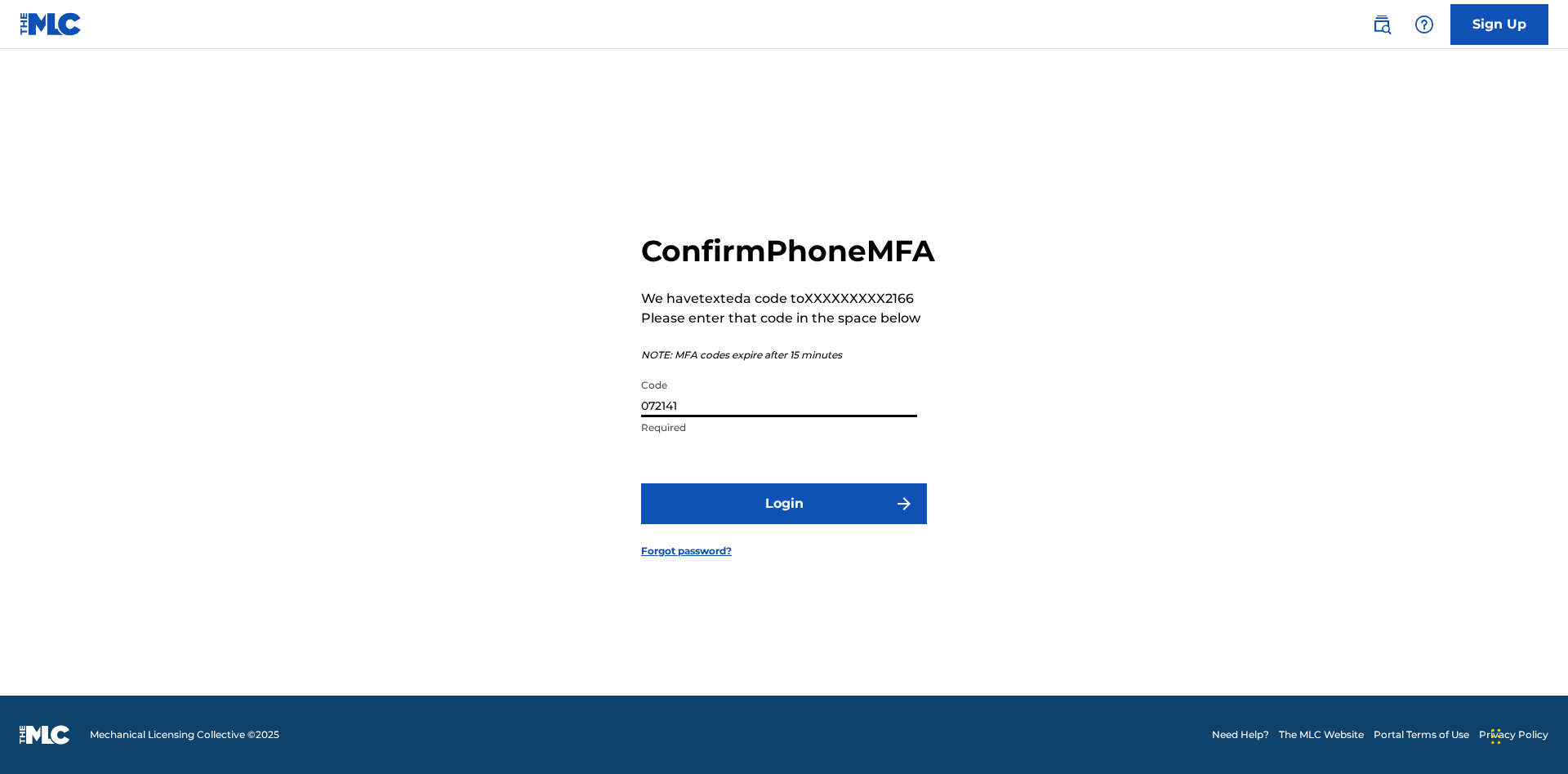
type input "072141"
click at [784, 522] on button "Login" at bounding box center [783, 503] width 286 height 41
